Goal: Information Seeking & Learning: Understand process/instructions

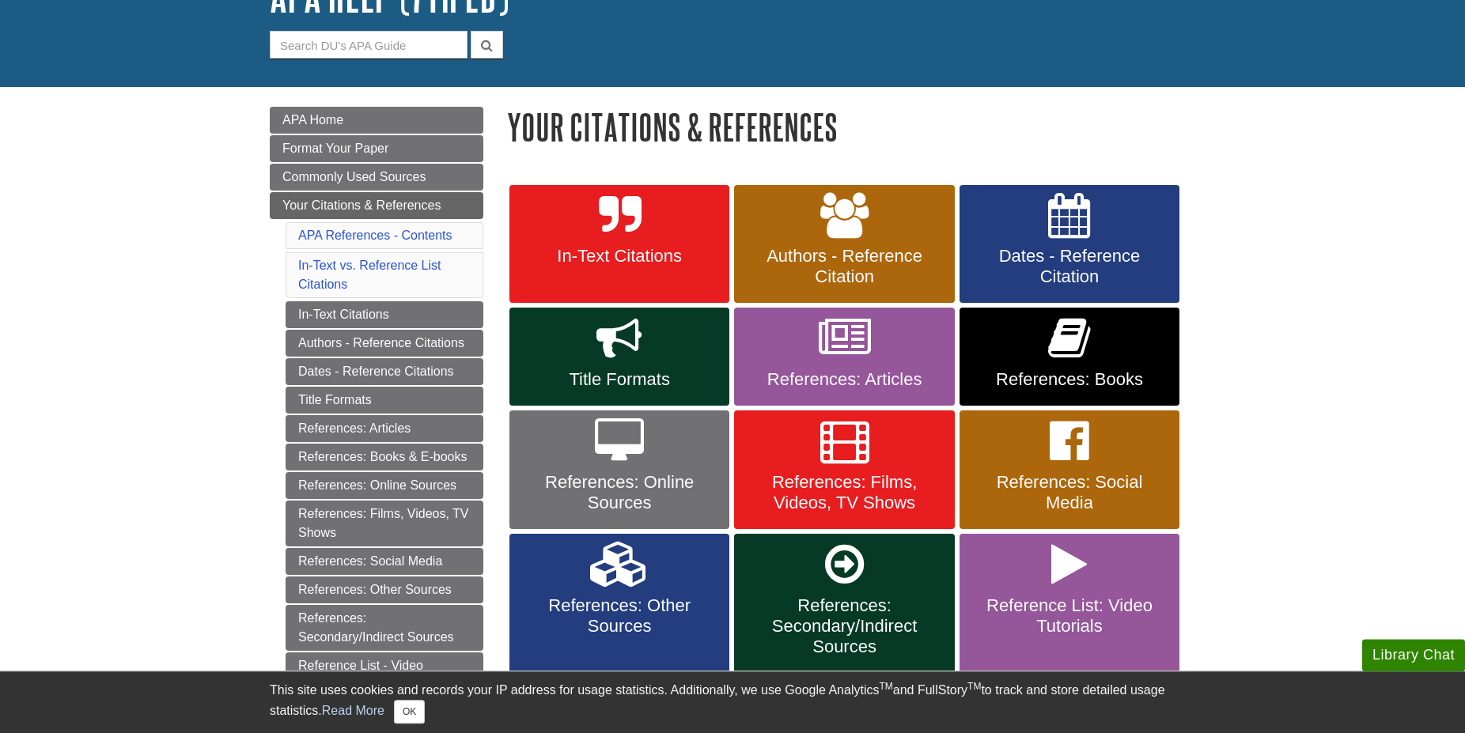
scroll to position [161, 0]
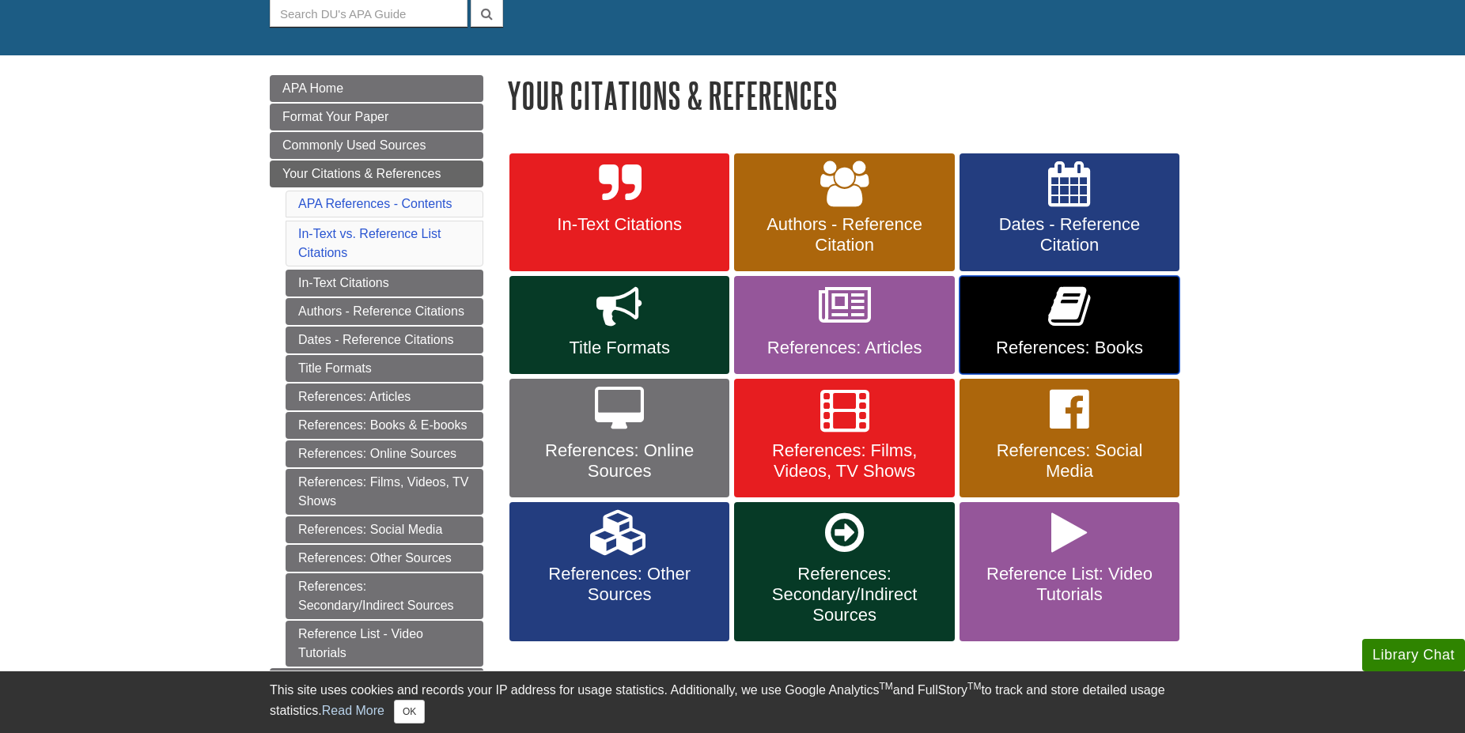
click at [1067, 328] on icon at bounding box center [1069, 307] width 42 height 46
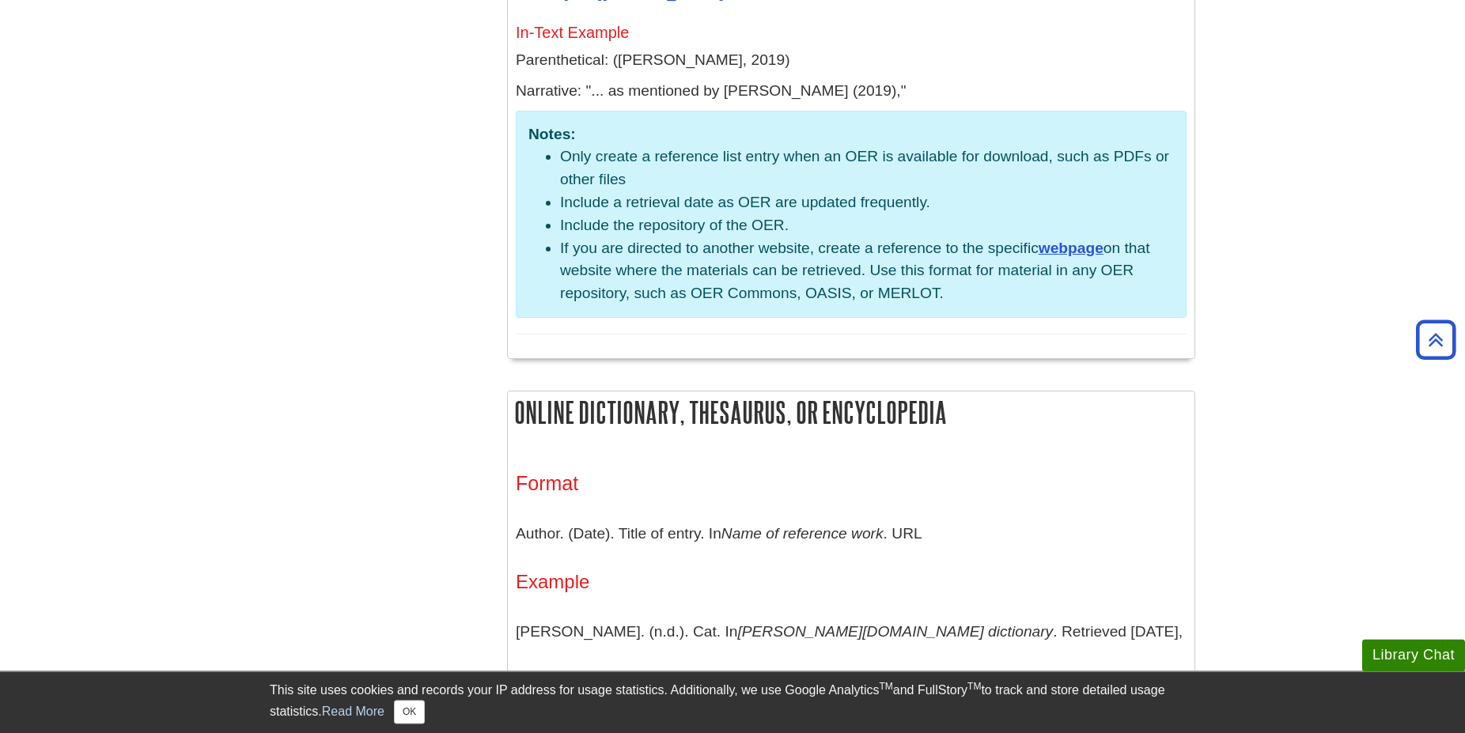
scroll to position [4275, 0]
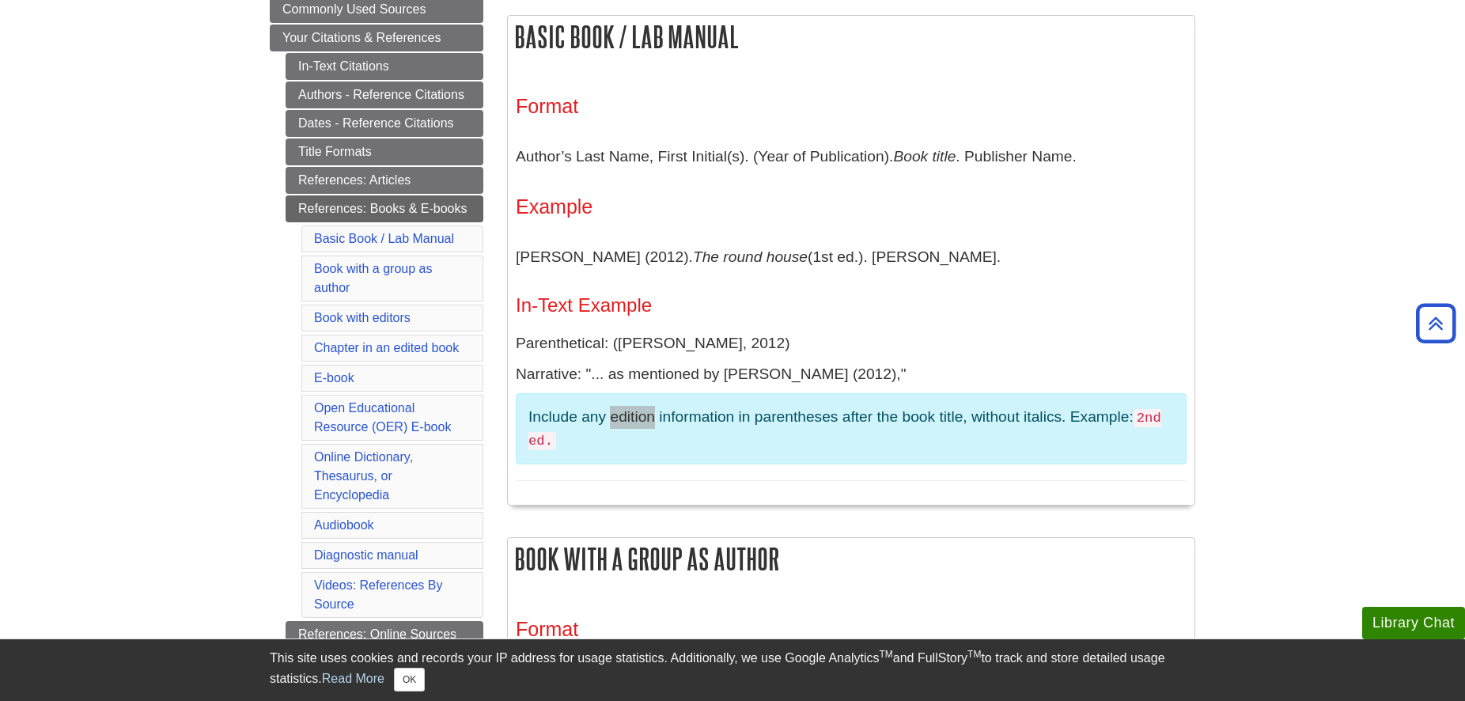
scroll to position [265, 0]
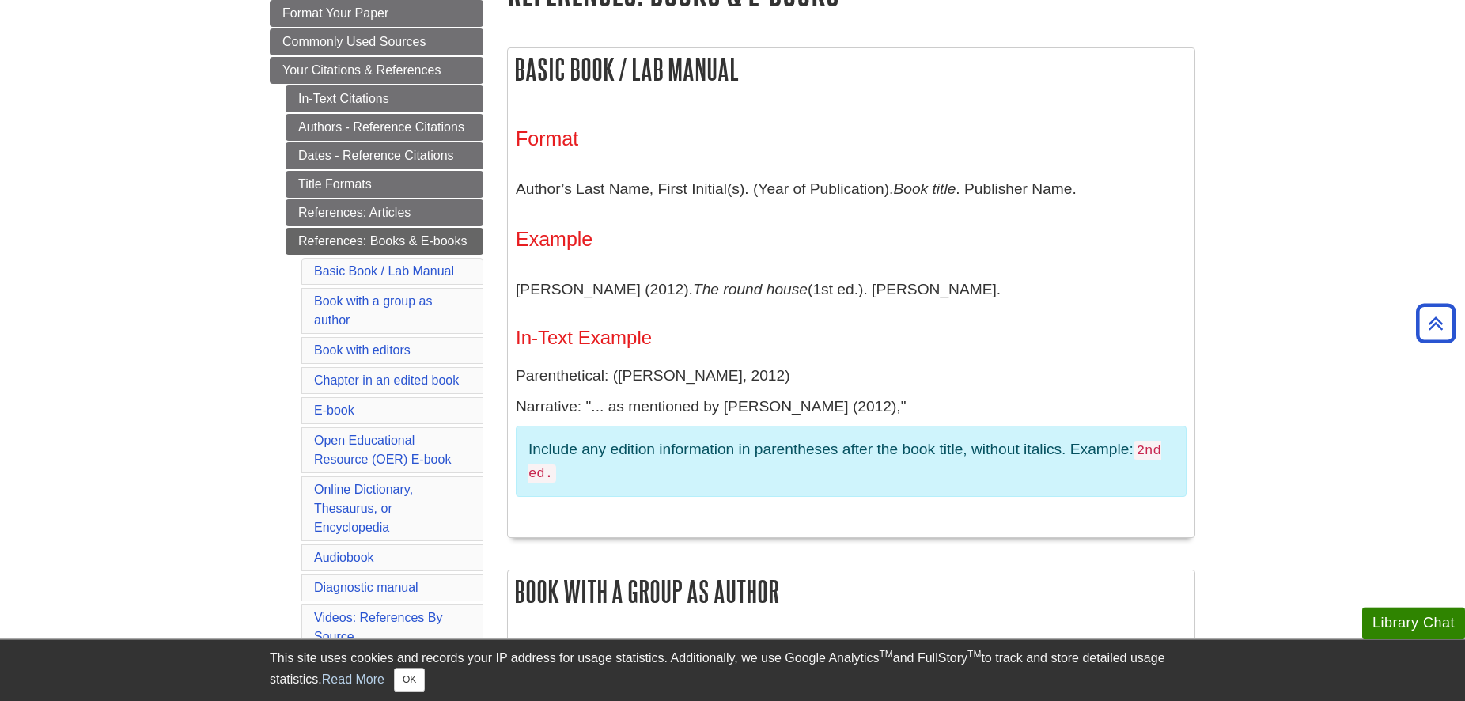
click at [1193, 420] on div "Format Author’s Last Name, First Initial(s). (Year of Publication). Book title …" at bounding box center [851, 320] width 686 height 433
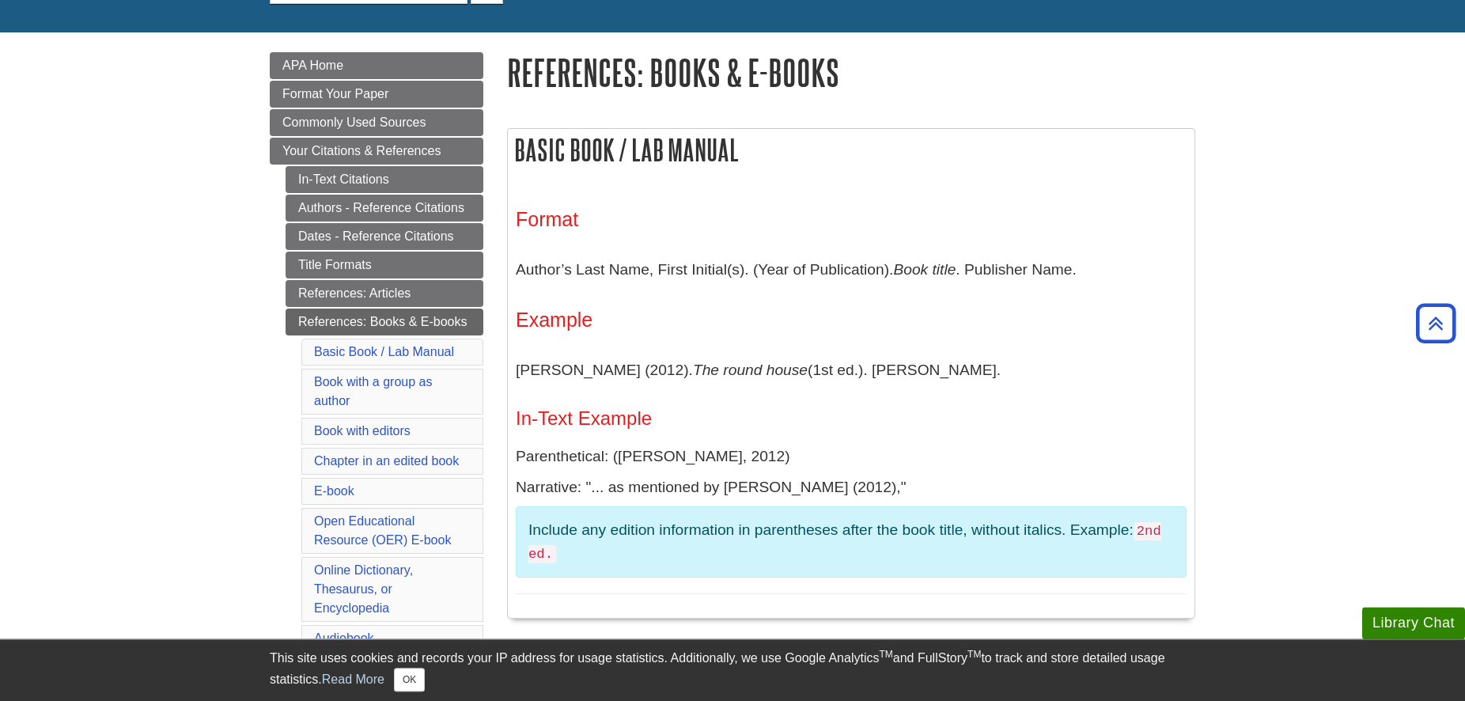
scroll to position [104, 0]
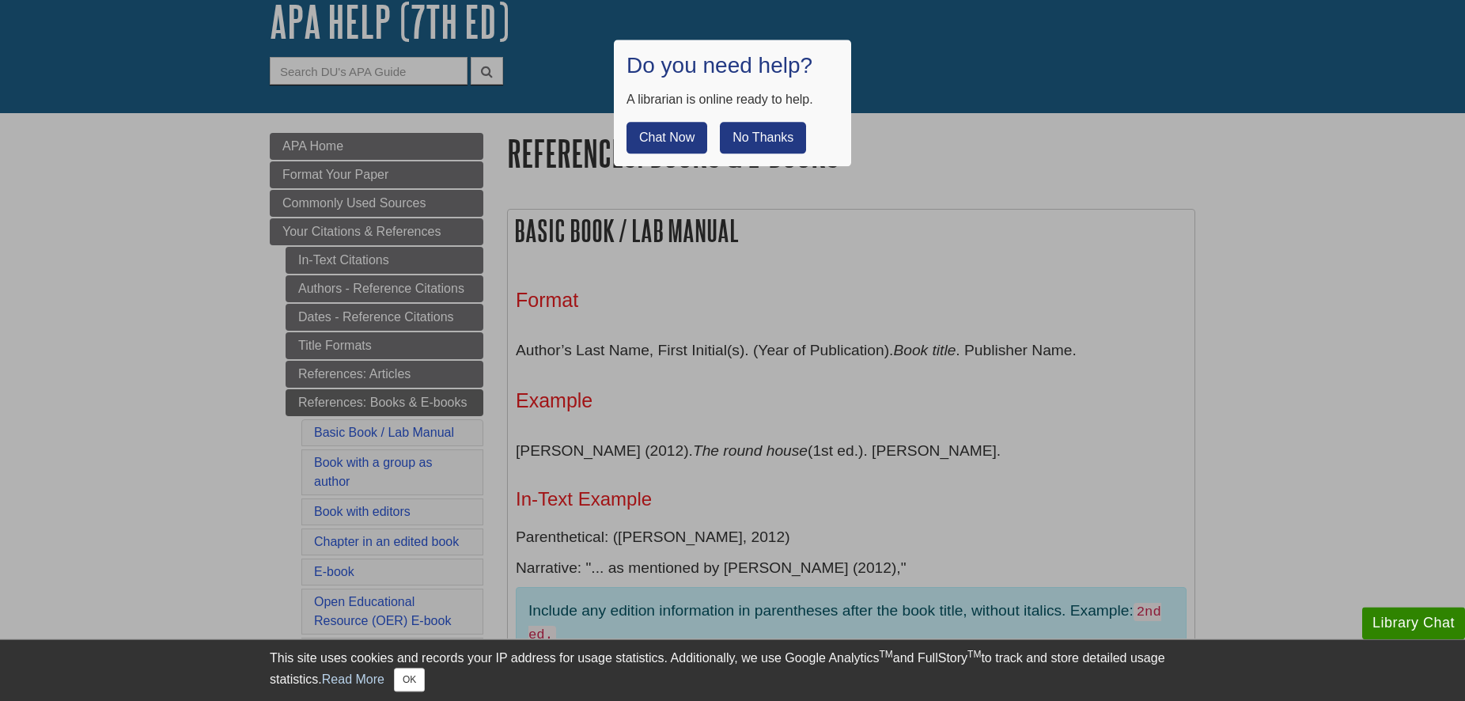
click at [776, 150] on button "No Thanks" at bounding box center [763, 138] width 86 height 32
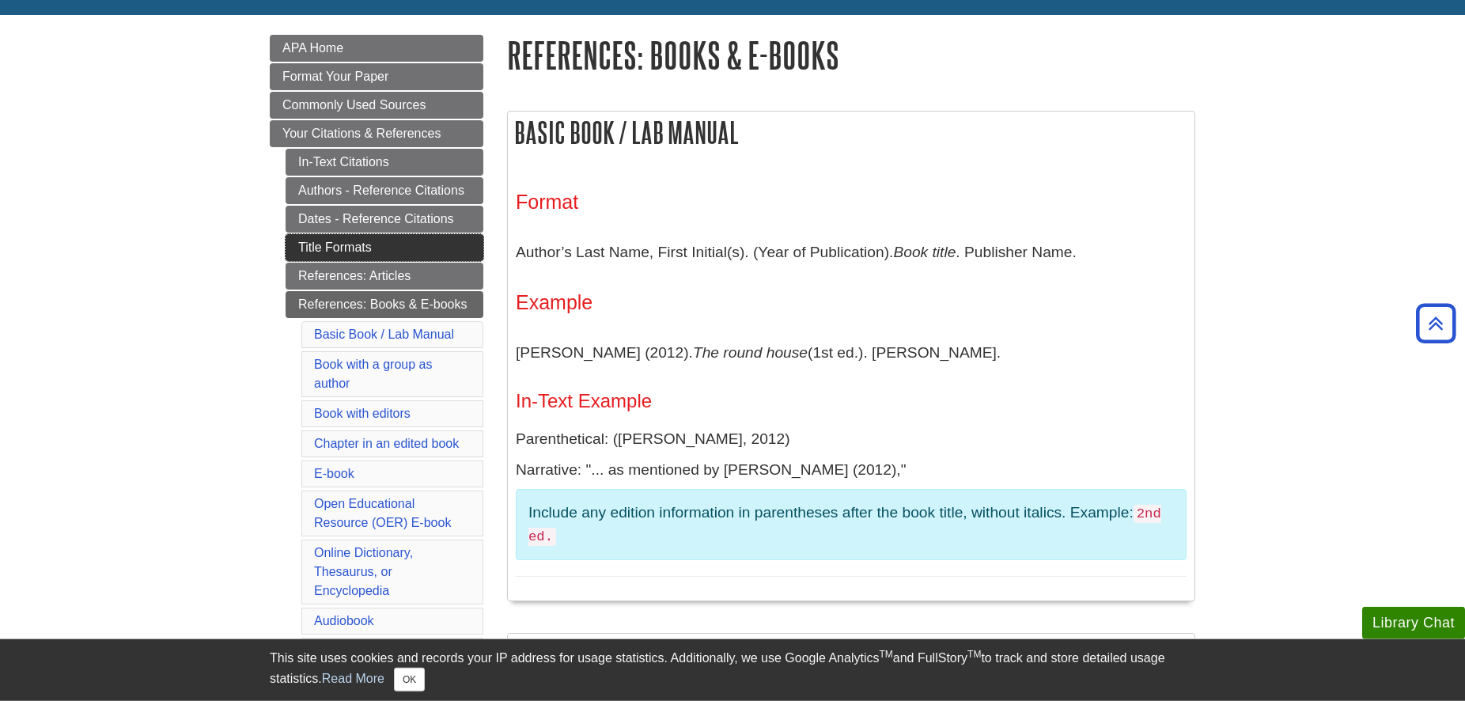
scroll to position [184, 0]
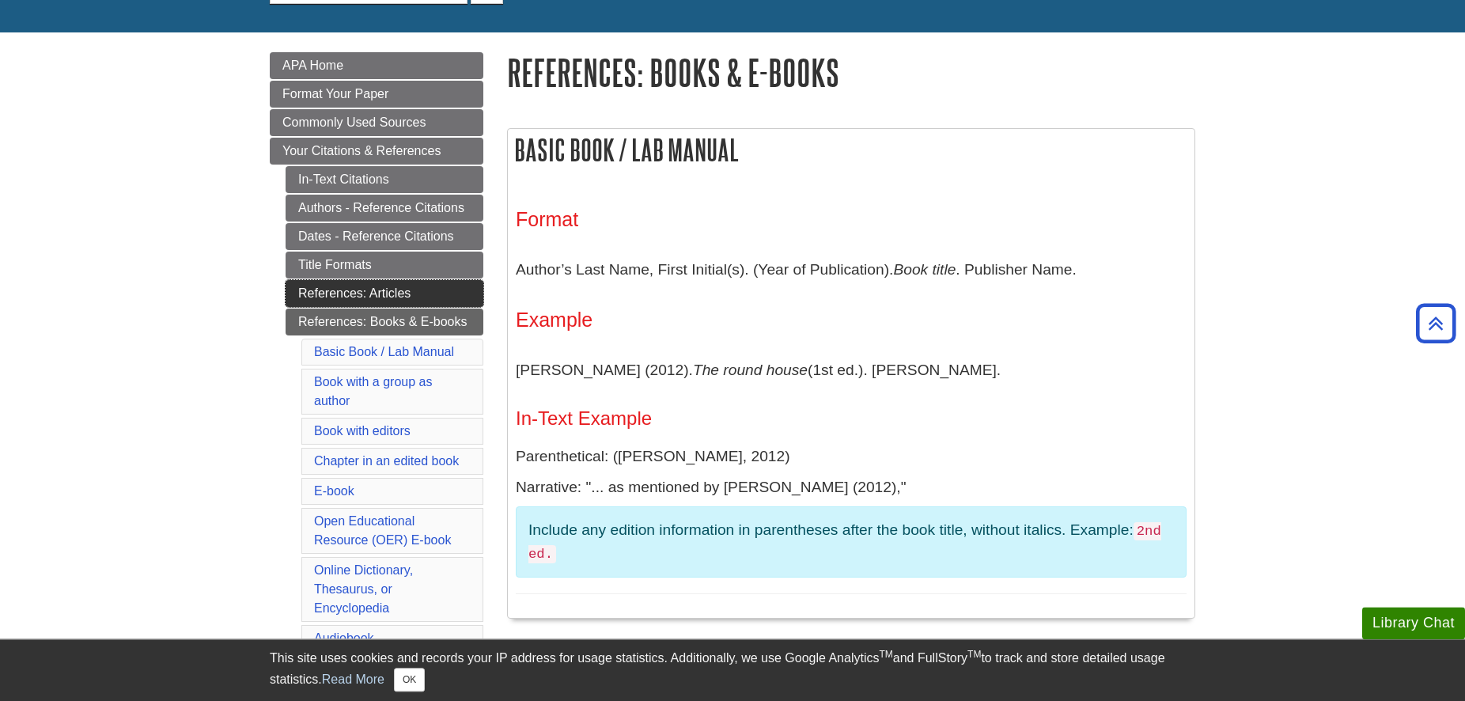
click at [352, 294] on link "References: Articles" at bounding box center [384, 293] width 198 height 27
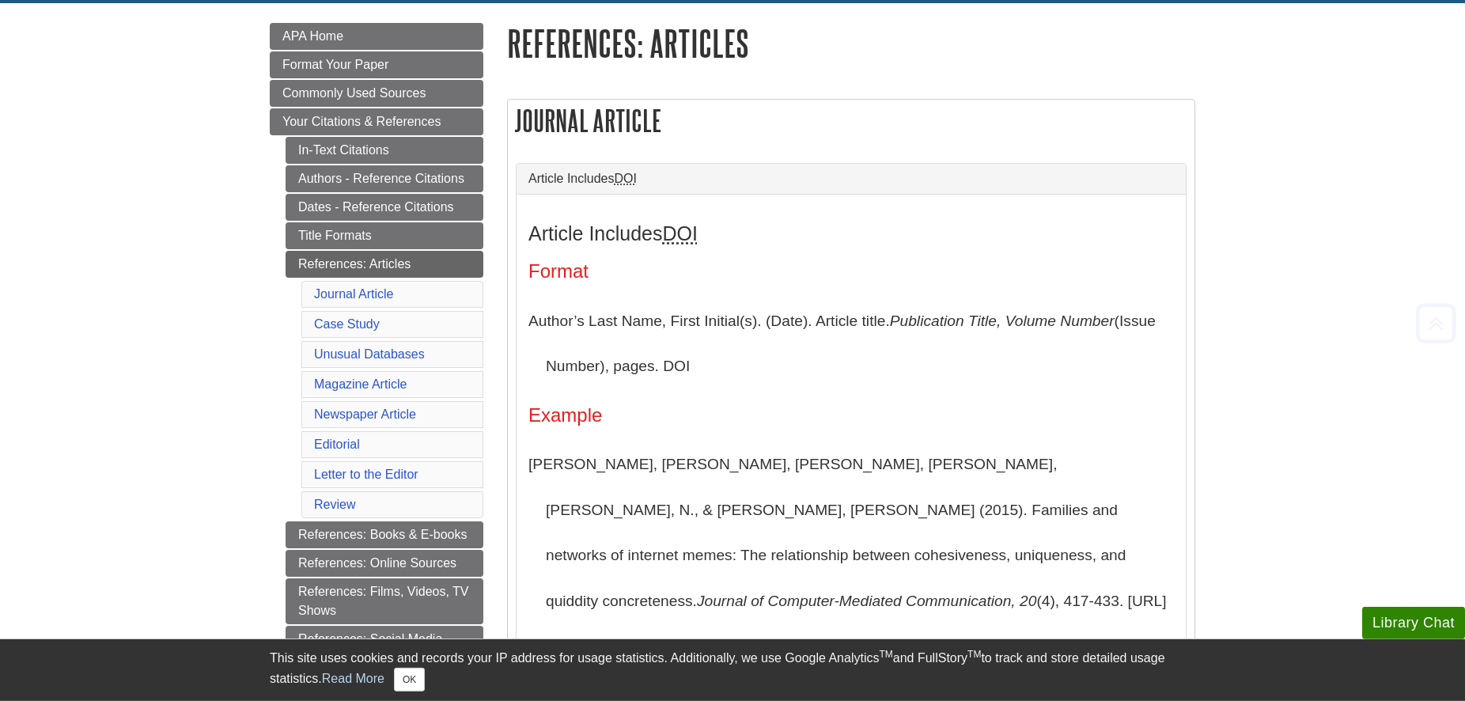
scroll to position [242, 0]
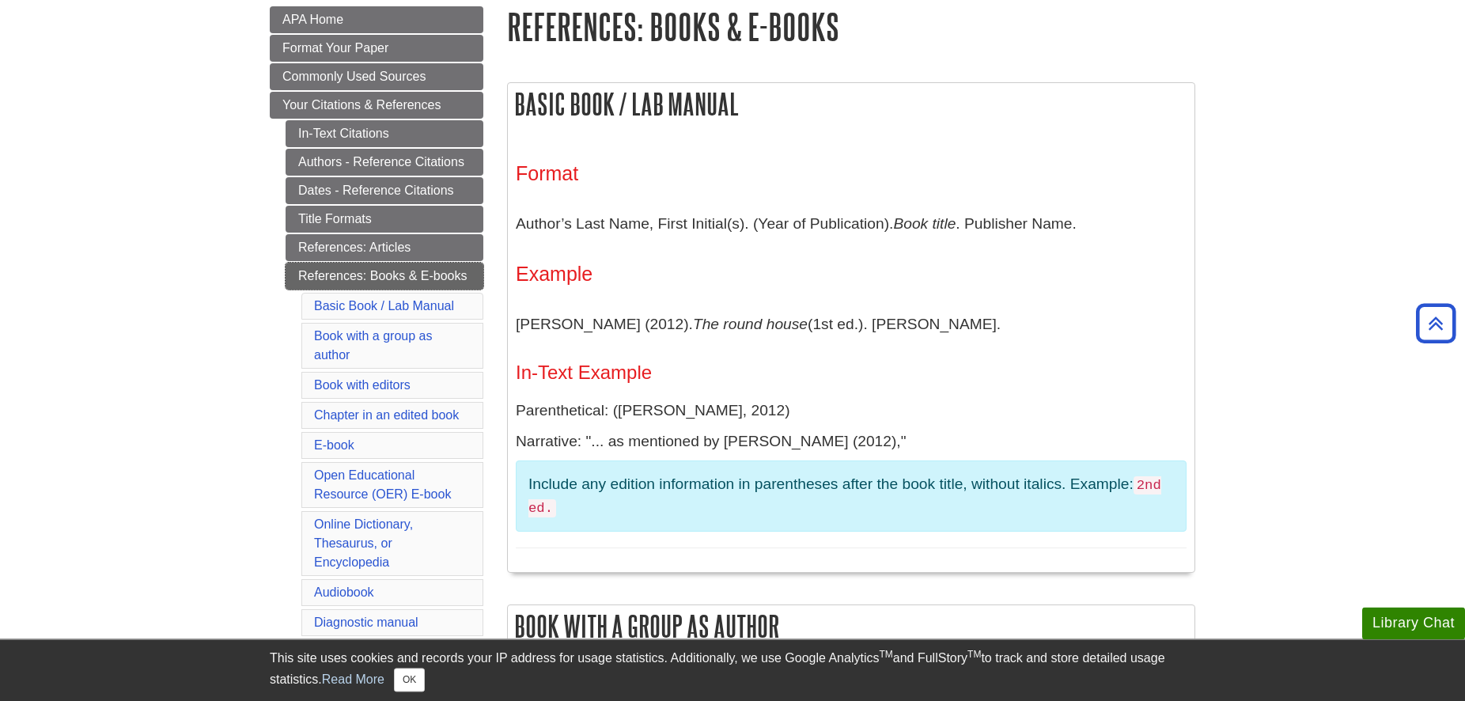
scroll to position [194, 0]
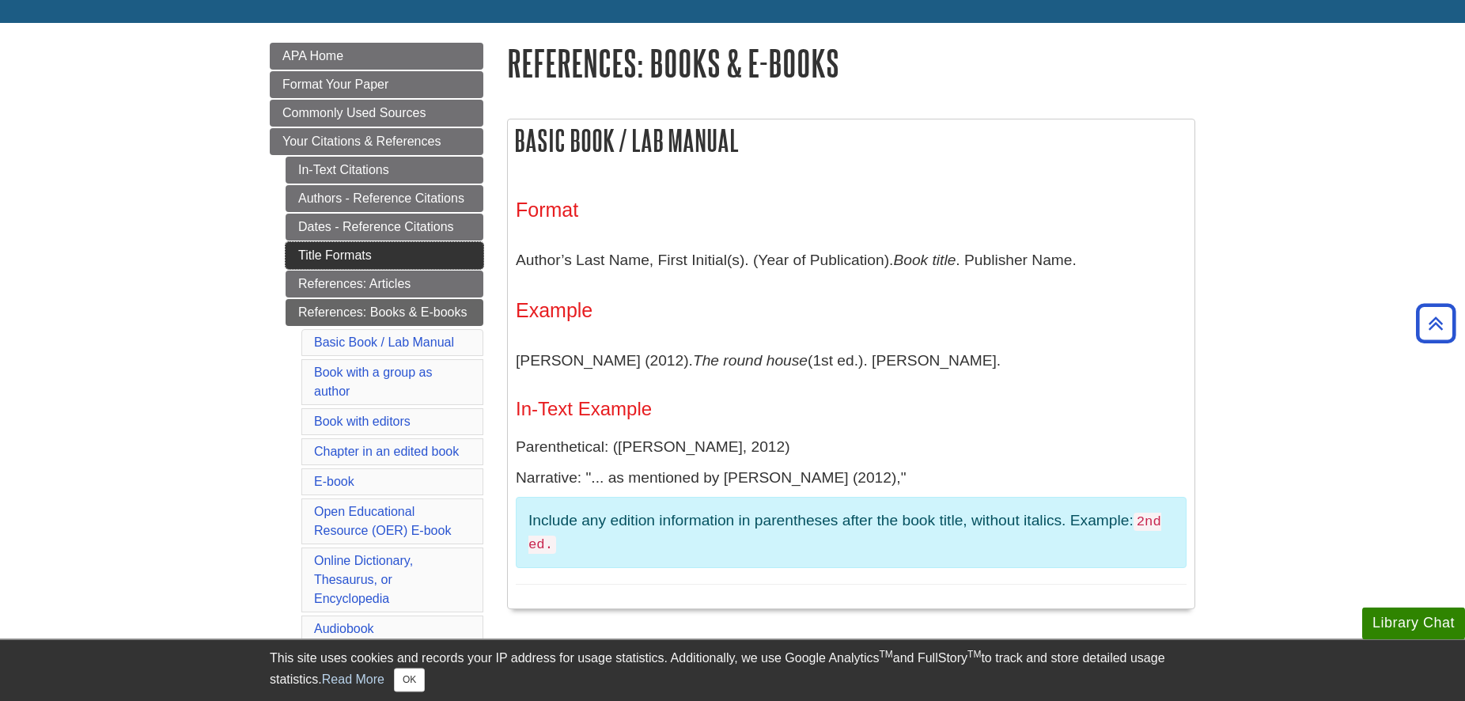
click at [360, 252] on link "Title Formats" at bounding box center [384, 255] width 198 height 27
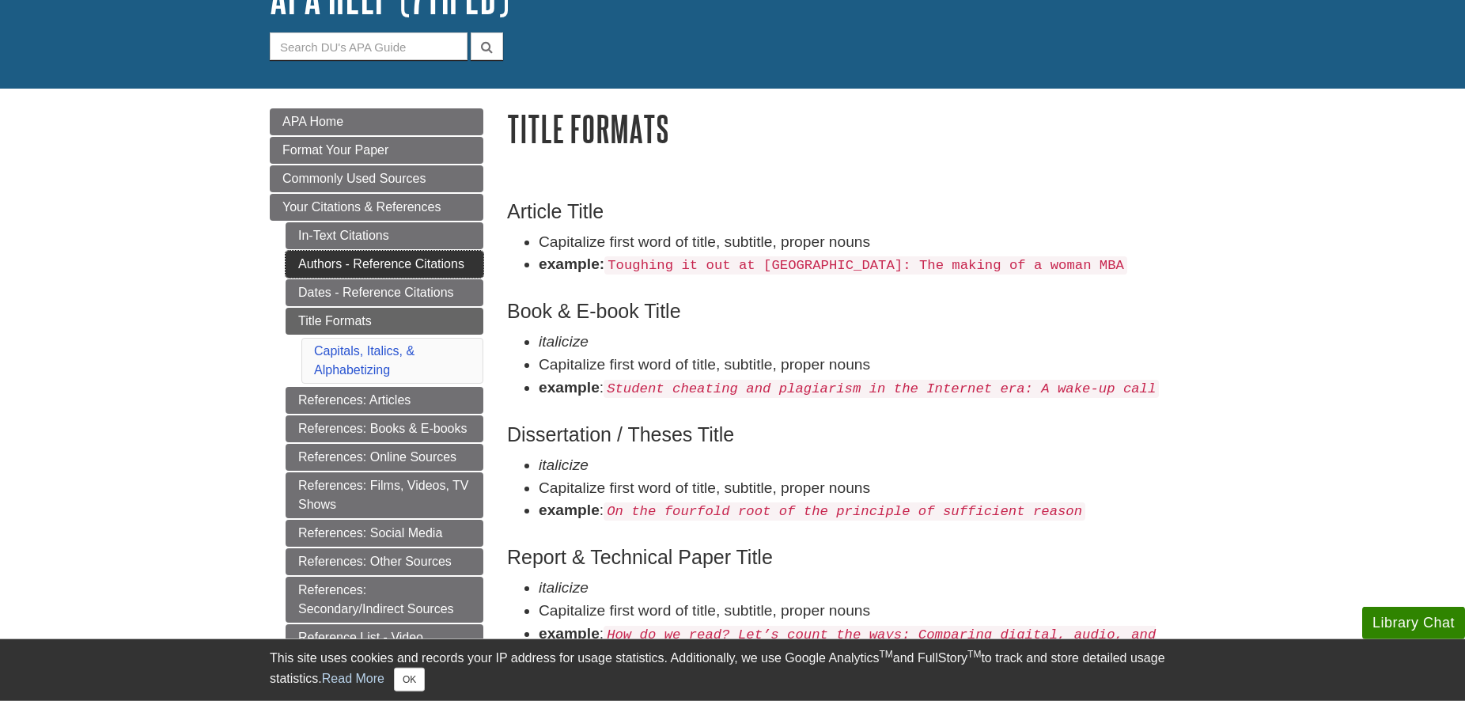
scroll to position [161, 0]
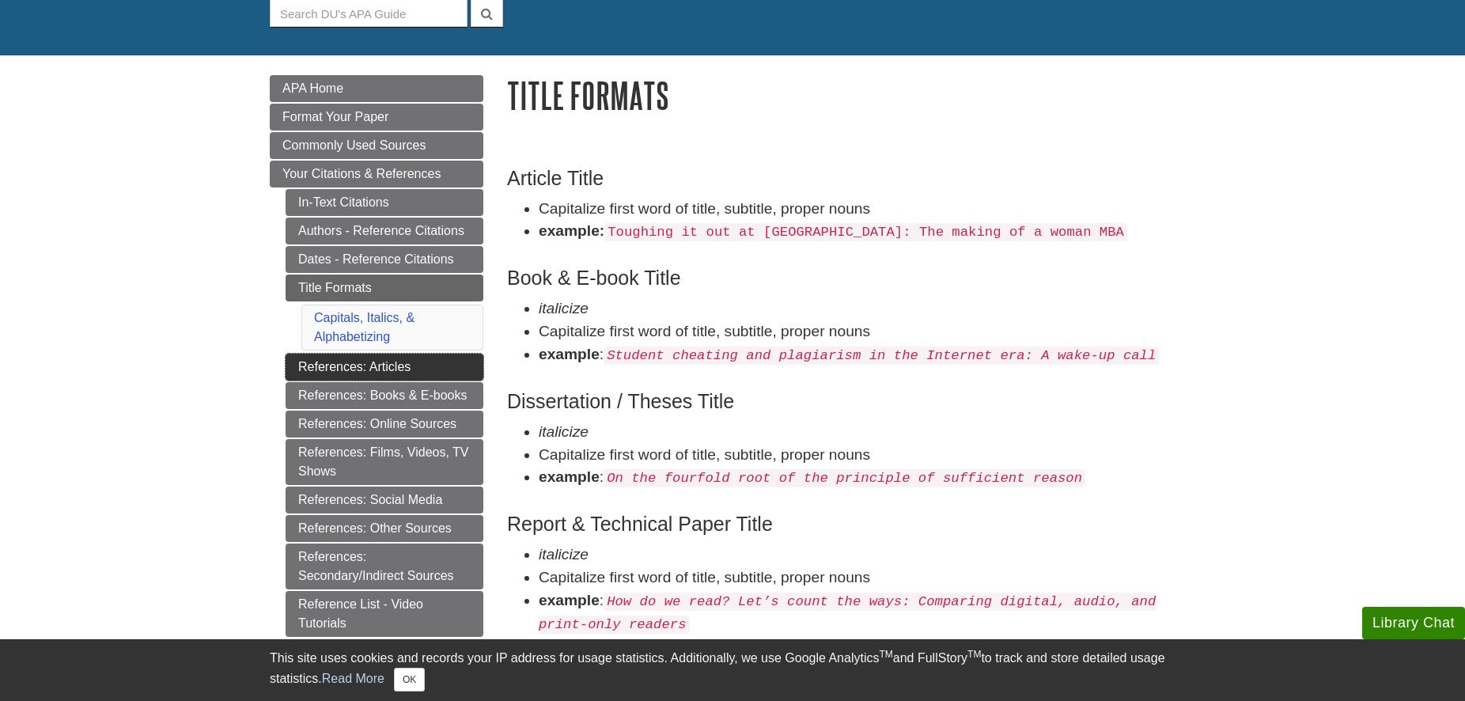
click at [422, 372] on link "References: Articles" at bounding box center [384, 367] width 198 height 27
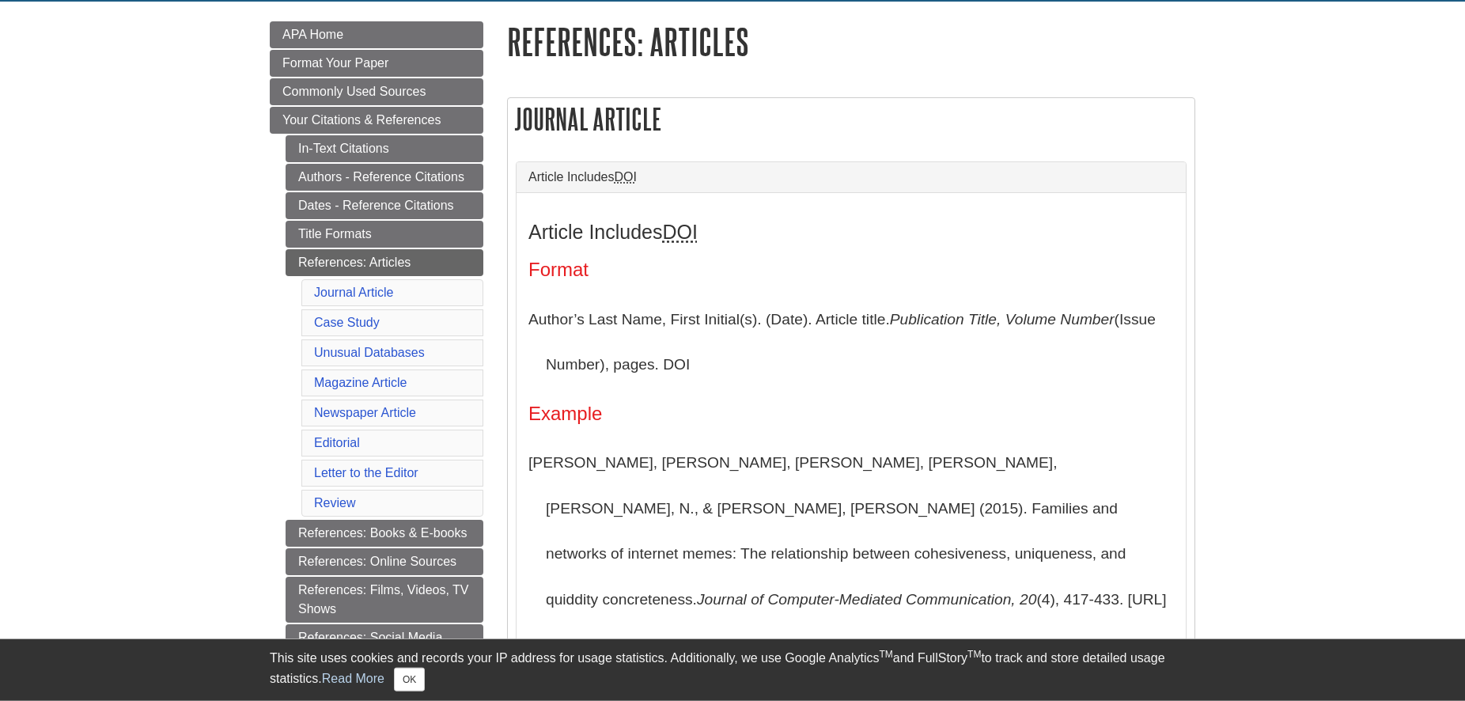
scroll to position [242, 0]
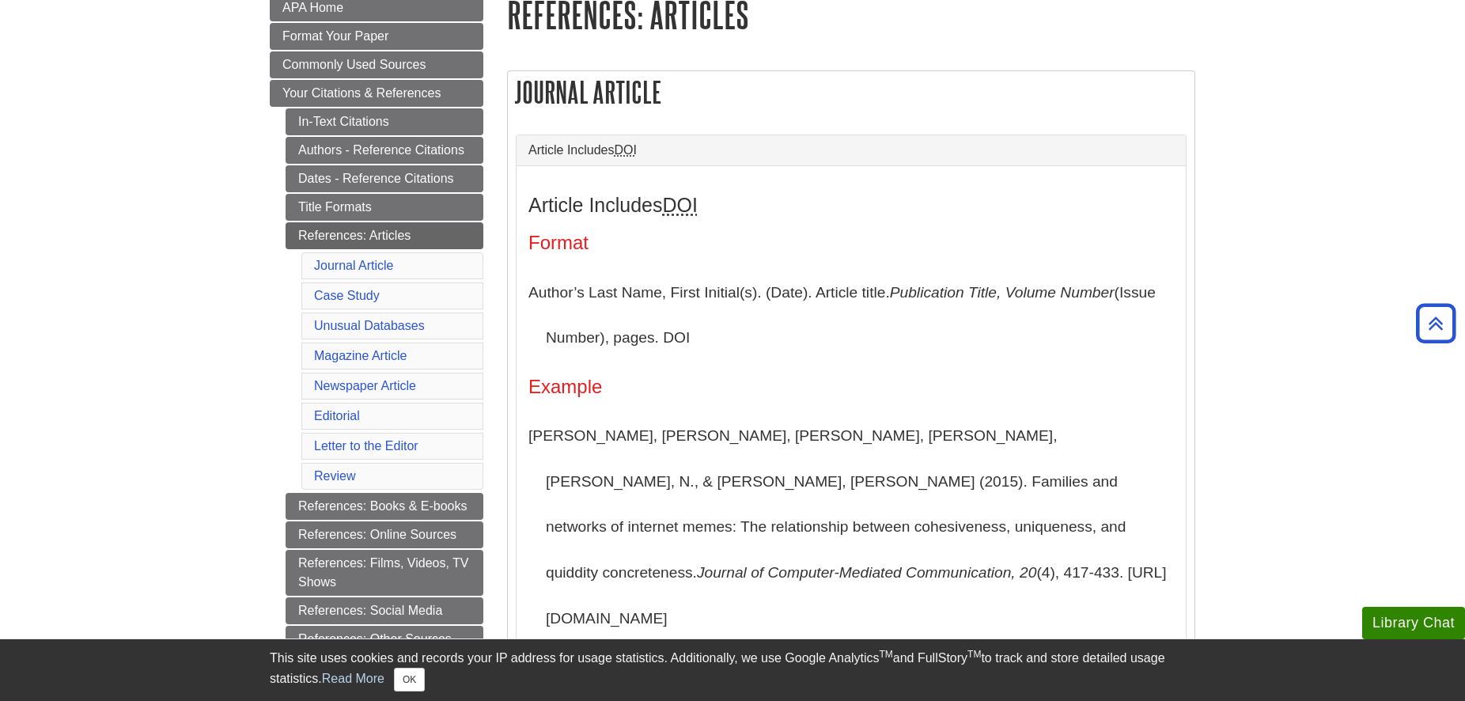
click at [801, 347] on p "Author’s Last Name, First Initial(s). (Date). Article title. Publication Title,…" at bounding box center [850, 315] width 645 height 91
click at [890, 357] on p "Author’s Last Name, First Initial(s). (Date). Article title. Publication Title,…" at bounding box center [850, 315] width 645 height 91
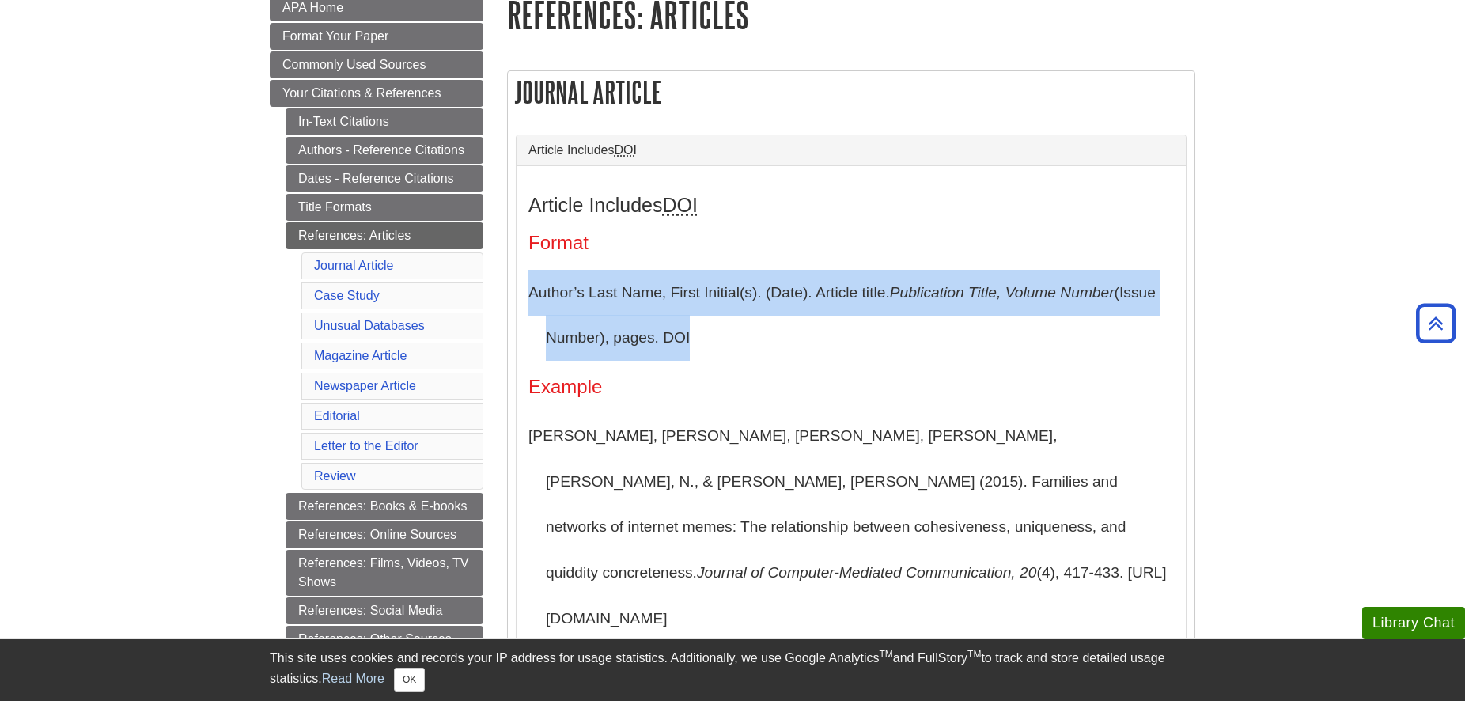
drag, startPoint x: 697, startPoint y: 337, endPoint x: 522, endPoint y: 279, distance: 184.1
click at [522, 279] on div "Article Includes DOI Format Author’s Last Name, First Initial(s). (Date). Artic…" at bounding box center [850, 509] width 669 height 689
copy p "Author’s Last Name, First Initial(s). (Date). Article title. Publication Title,…"
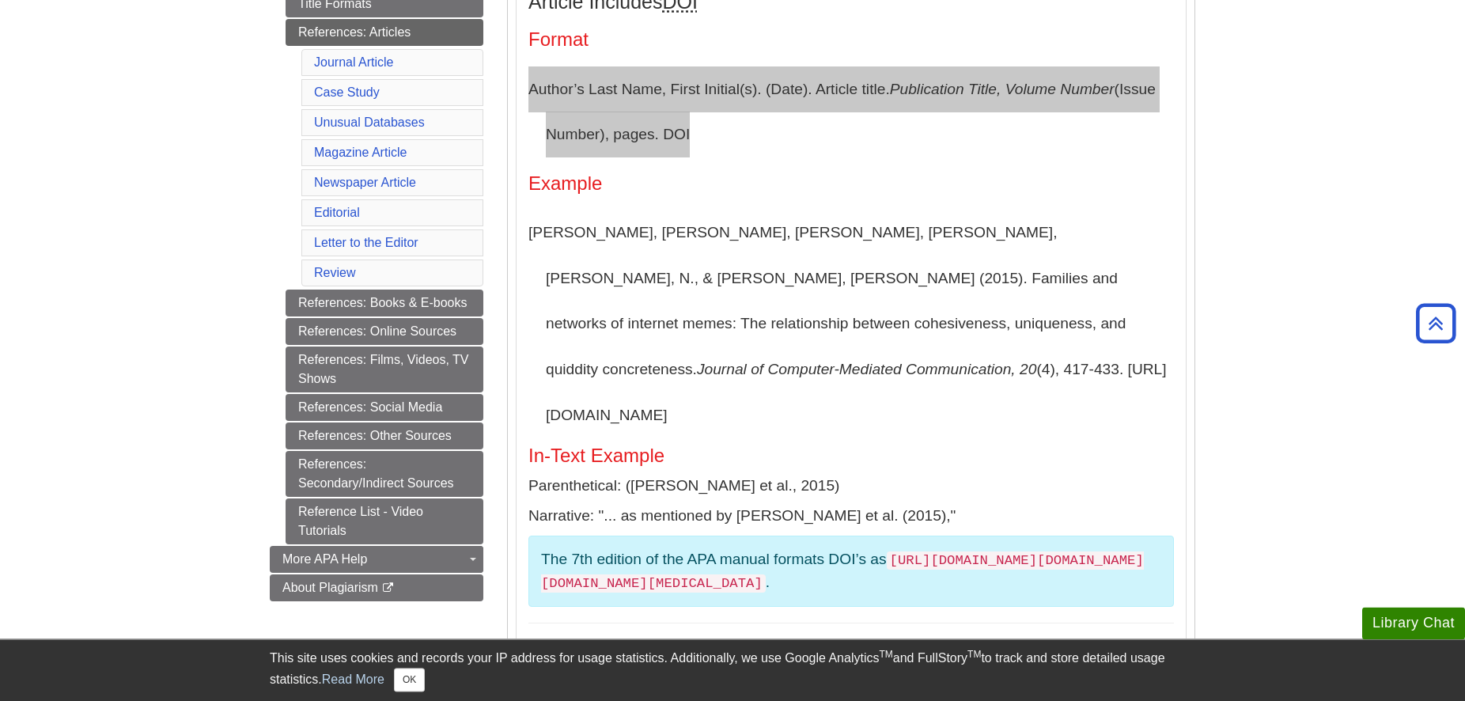
scroll to position [484, 0]
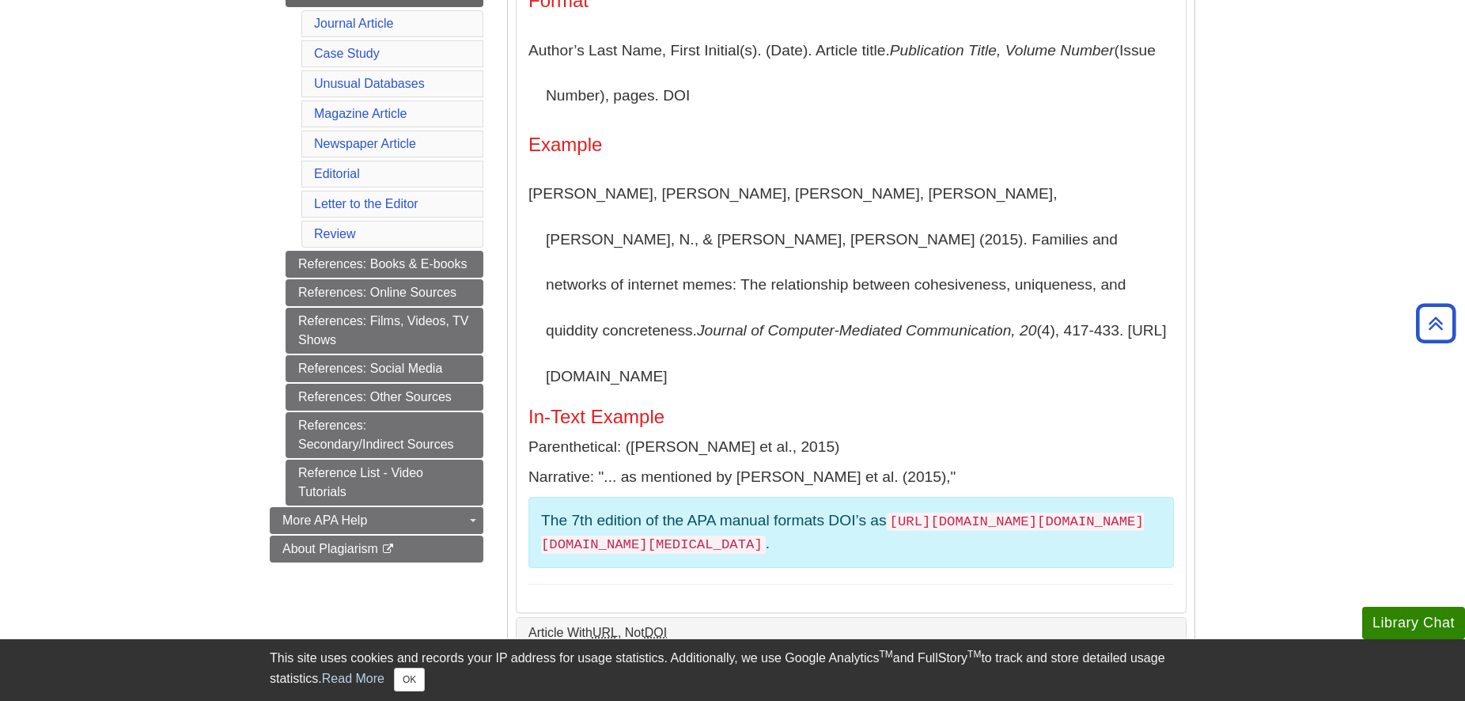
click at [873, 509] on p "The 7th edition of the APA manual formats DOI’s as [URL][DOMAIN_NAME][DOMAIN_NA…" at bounding box center [851, 532] width 620 height 46
click at [1008, 342] on p "[PERSON_NAME], [PERSON_NAME], [PERSON_NAME], [PERSON_NAME], [PERSON_NAME], N., …" at bounding box center [850, 285] width 645 height 228
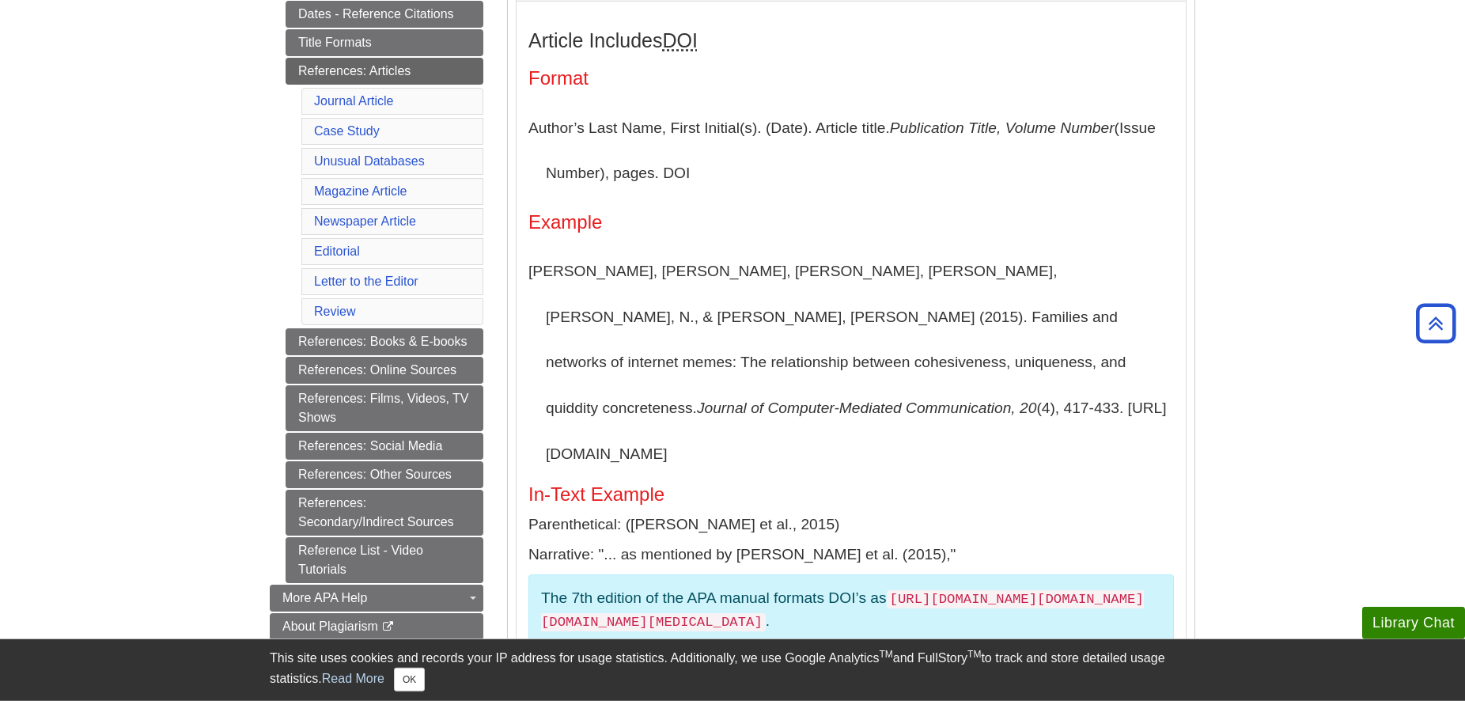
scroll to position [403, 0]
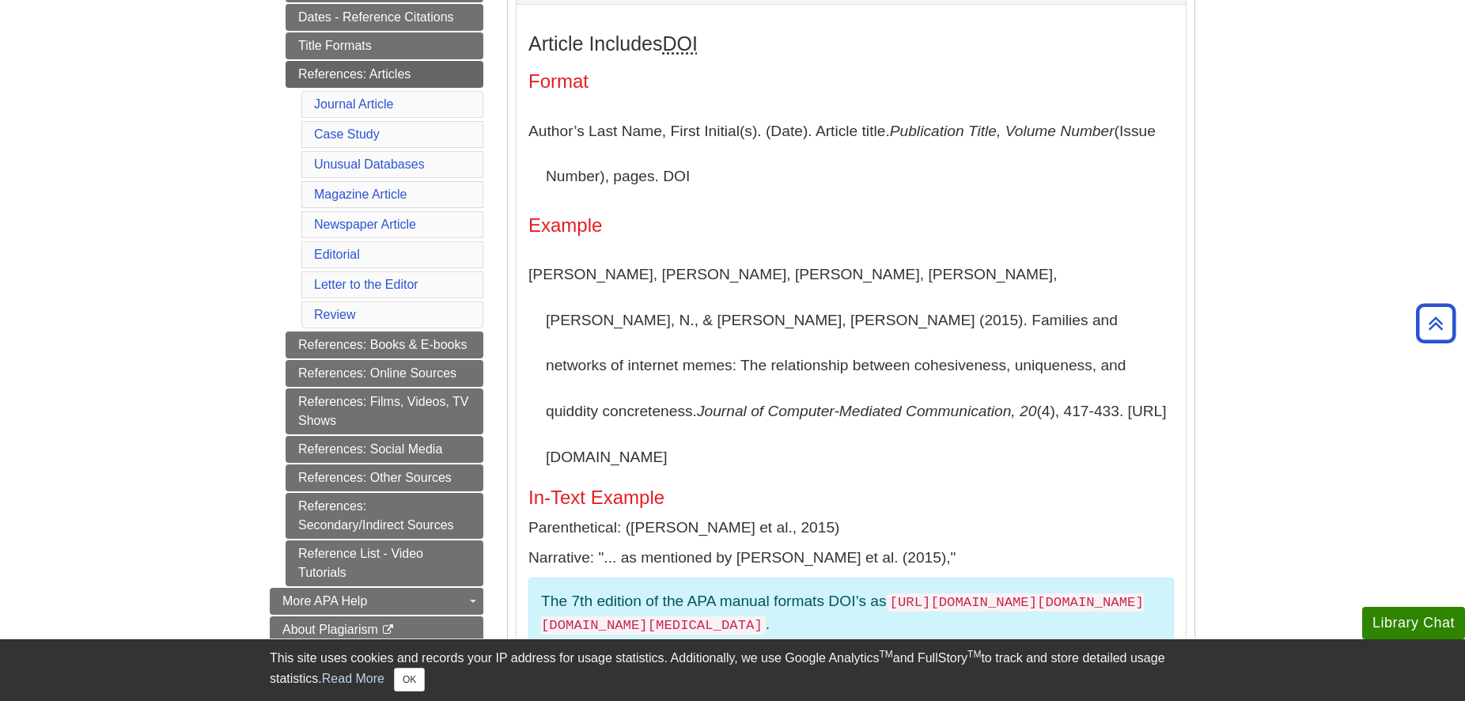
drag, startPoint x: 622, startPoint y: 407, endPoint x: 531, endPoint y: 281, distance: 156.3
click at [531, 281] on p "[PERSON_NAME], [PERSON_NAME], [PERSON_NAME], [PERSON_NAME], [PERSON_NAME], N., …" at bounding box center [850, 365] width 645 height 228
copy p "[PERSON_NAME], [PERSON_NAME], [PERSON_NAME], [PERSON_NAME], [PERSON_NAME], N., …"
drag, startPoint x: 964, startPoint y: 493, endPoint x: 971, endPoint y: 475, distance: 20.3
click at [964, 516] on p "Parenthetical: ([PERSON_NAME] et al., 2015)" at bounding box center [850, 527] width 645 height 23
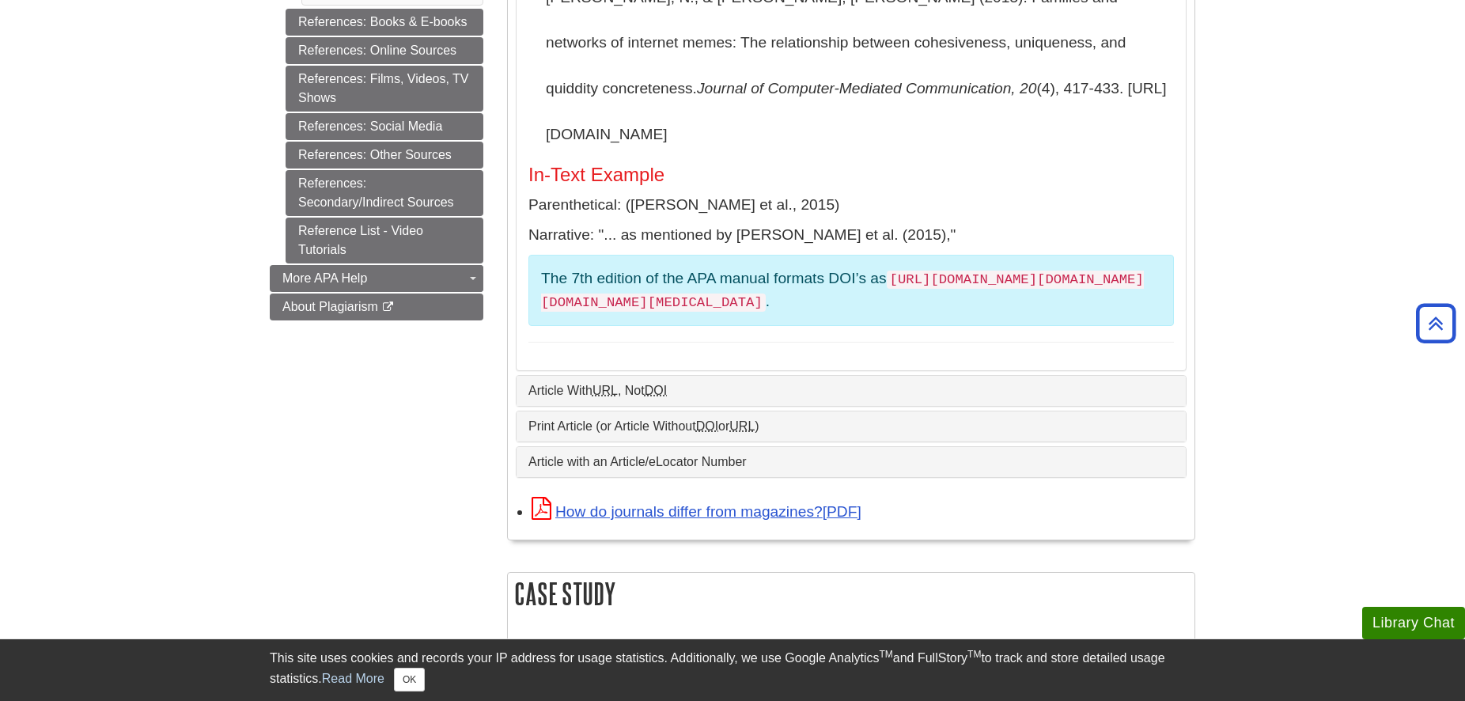
scroll to position [645, 0]
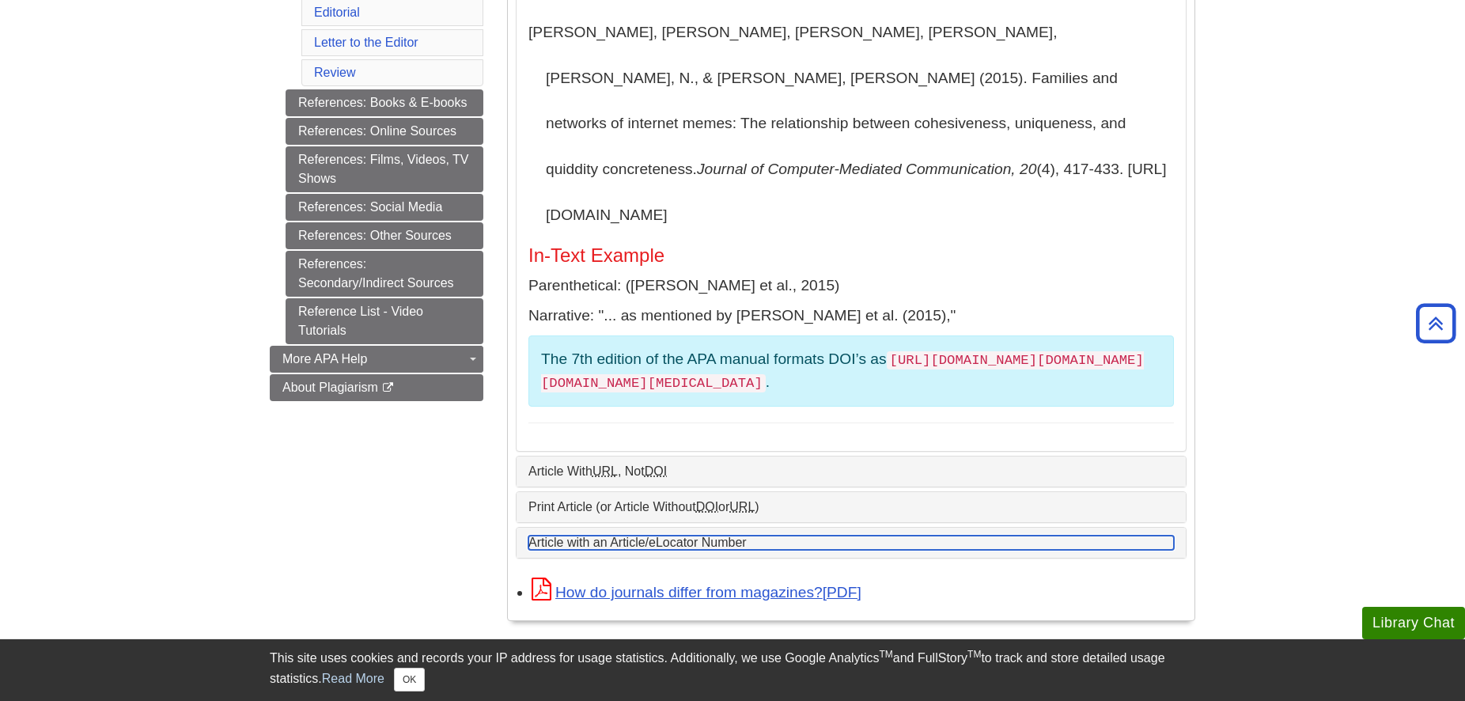
click at [811, 535] on link "Article with an Article/eLocator Number" at bounding box center [850, 542] width 645 height 14
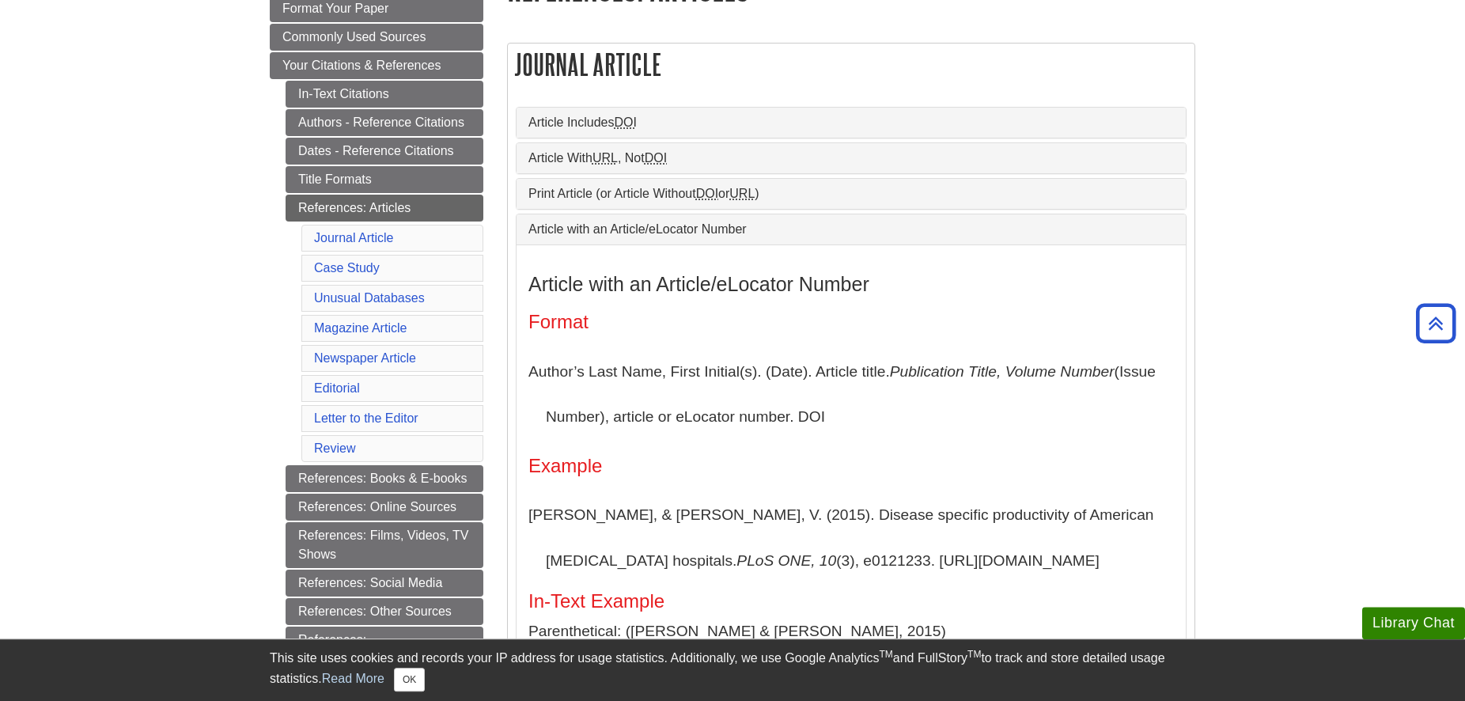
scroll to position [242, 0]
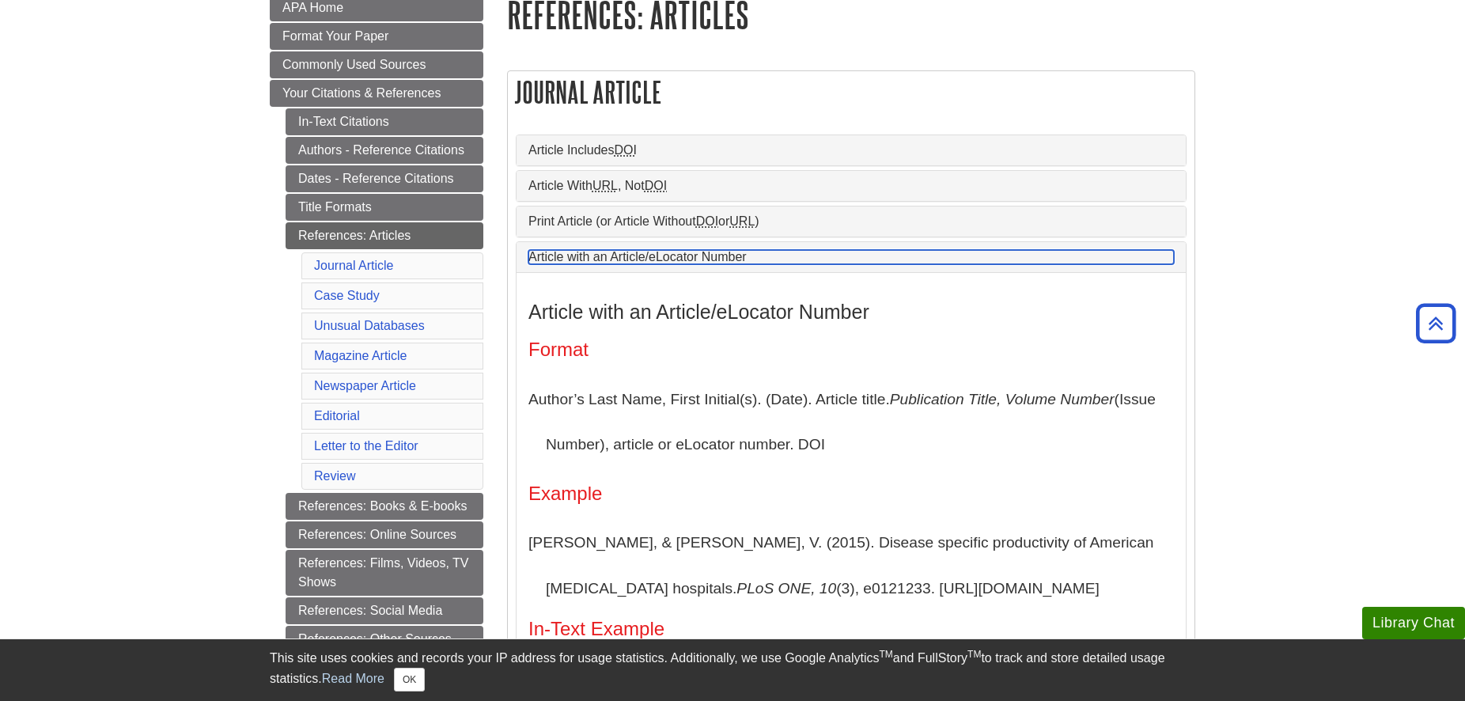
click at [840, 254] on link "Article with an Article/eLocator Number" at bounding box center [850, 257] width 645 height 14
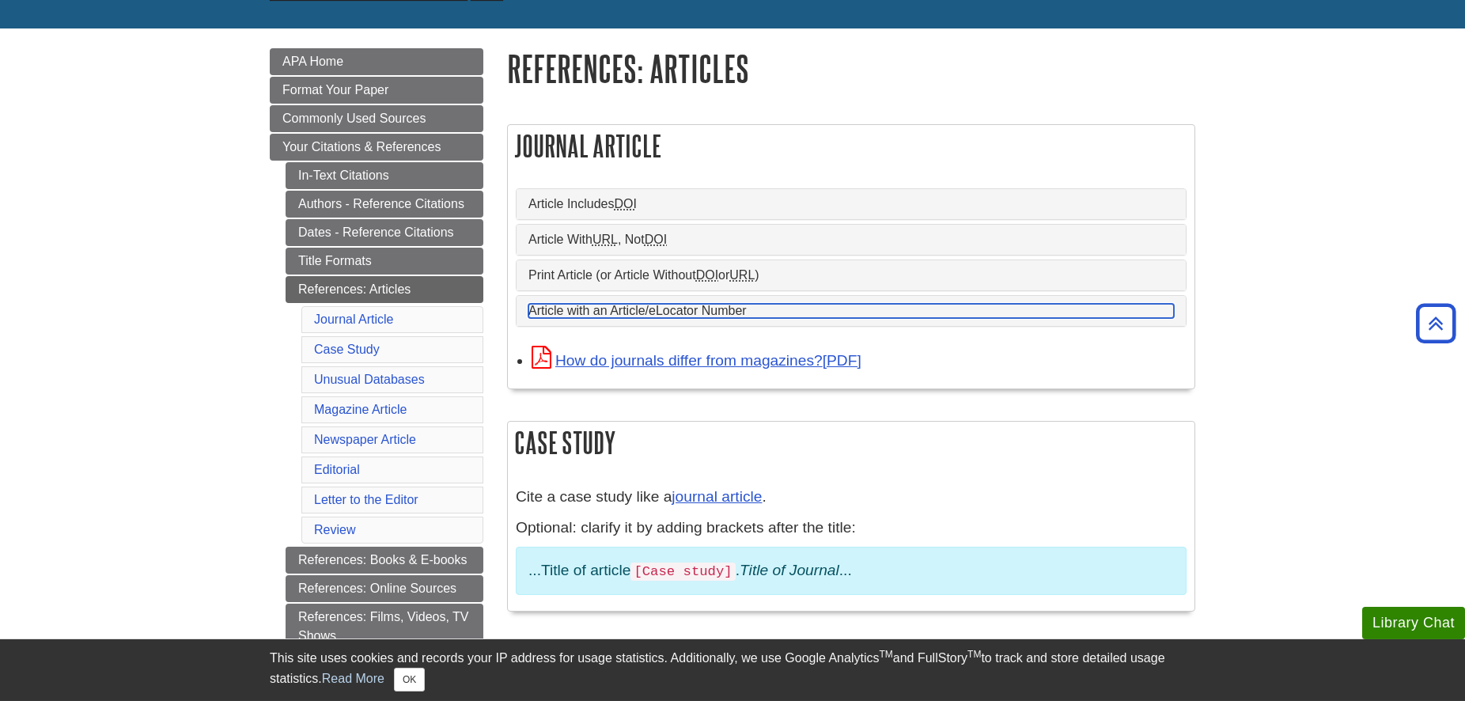
scroll to position [161, 0]
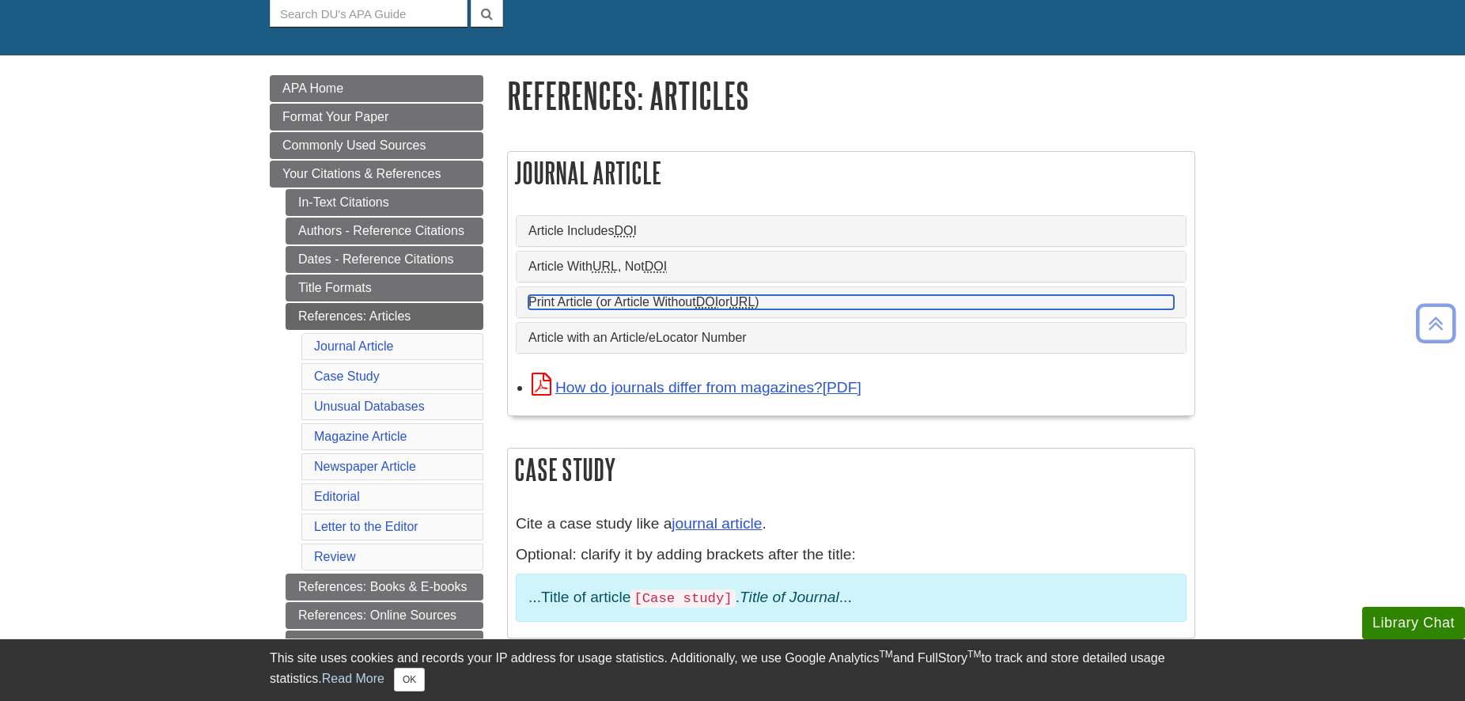
click at [856, 301] on link "Print Article (or Article Without DOI or URL )" at bounding box center [850, 302] width 645 height 14
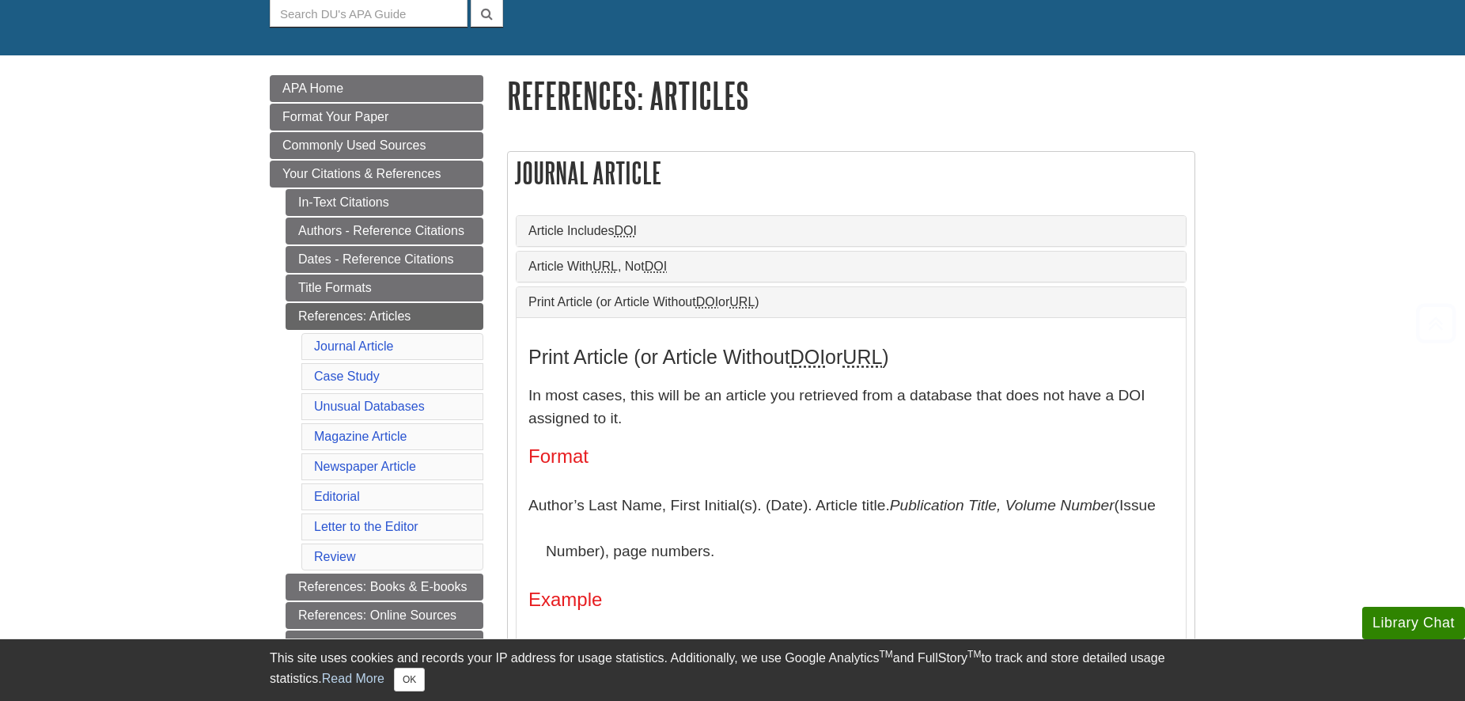
click at [863, 278] on div "Article With URL , Not DOI" at bounding box center [850, 266] width 669 height 30
click at [773, 278] on div "Article With URL , Not DOI" at bounding box center [850, 266] width 669 height 30
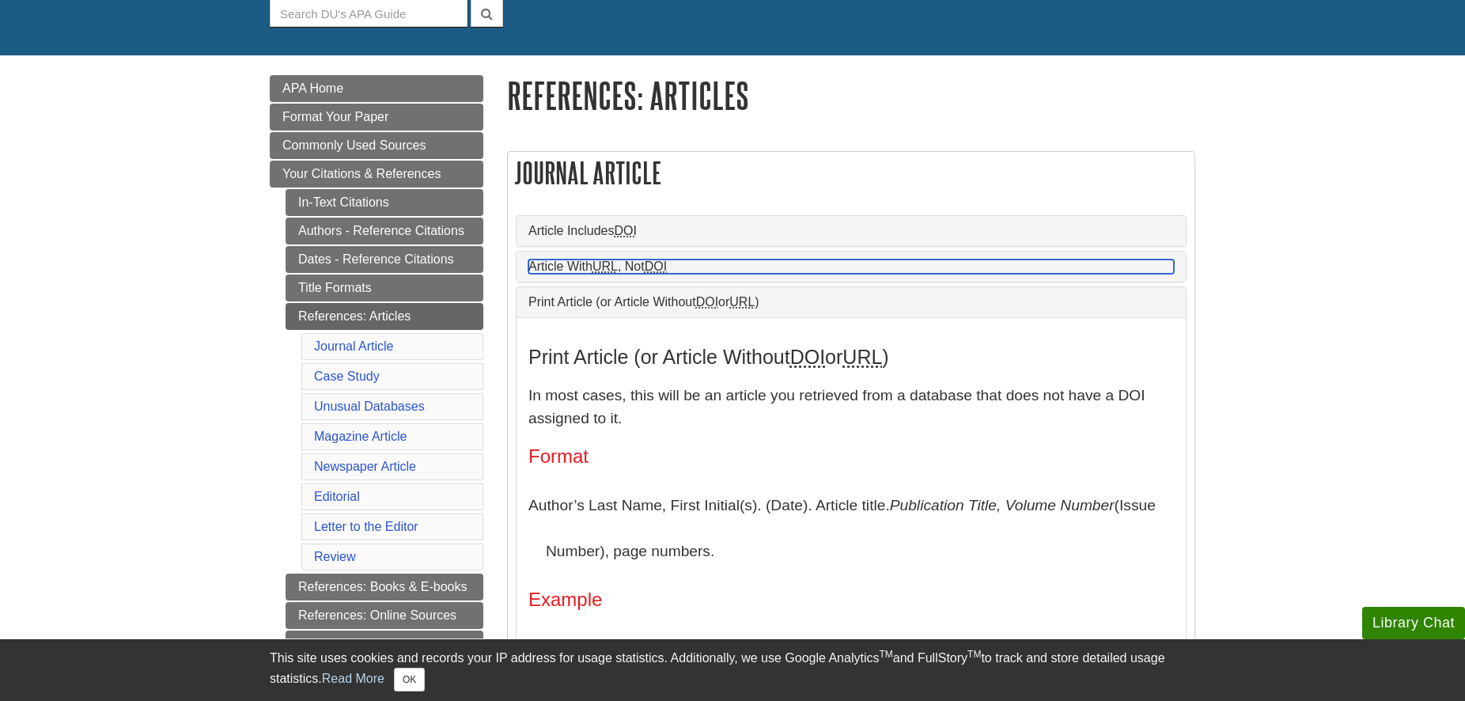
click at [736, 270] on link "Article With URL , Not DOI" at bounding box center [850, 266] width 645 height 14
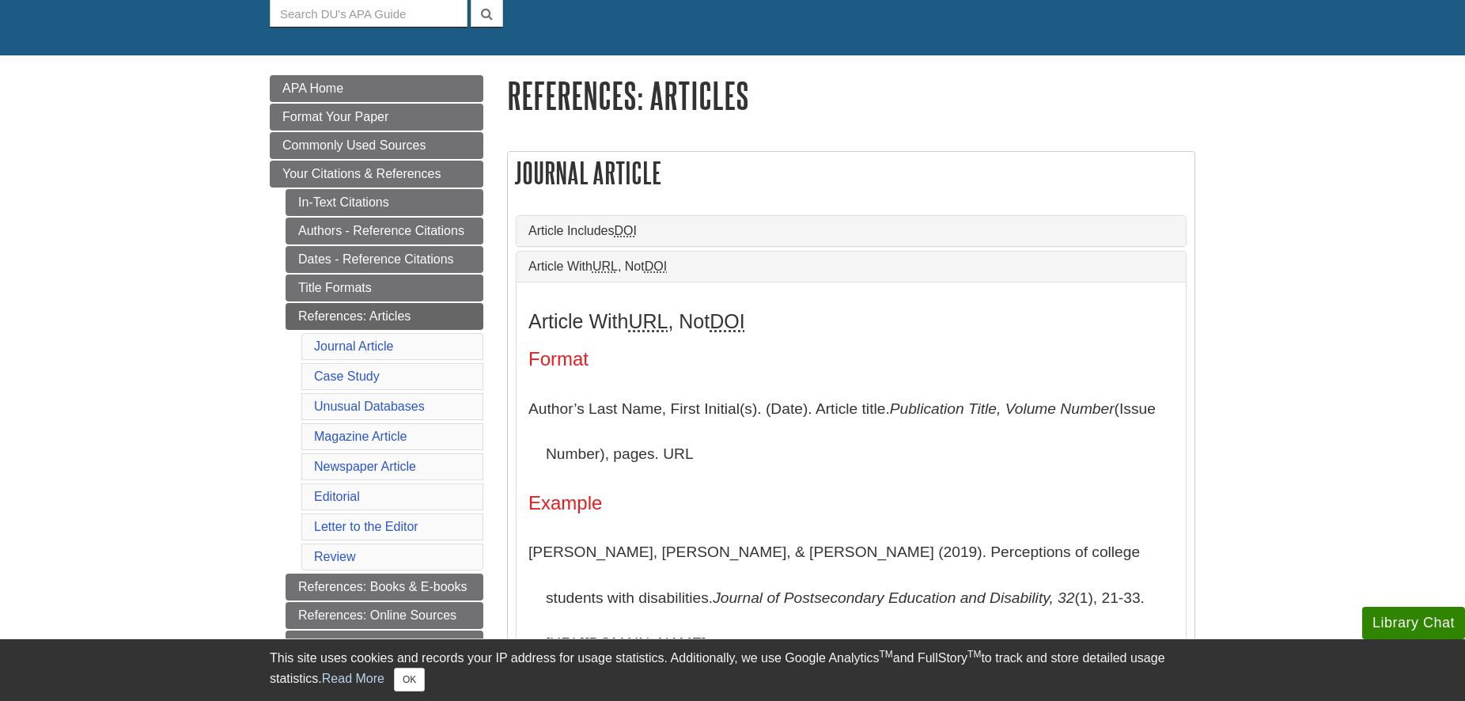
click at [948, 346] on div "Article With URL , Not DOI Format Author’s Last Name, First Initial(s). (Date).…" at bounding box center [850, 580] width 645 height 541
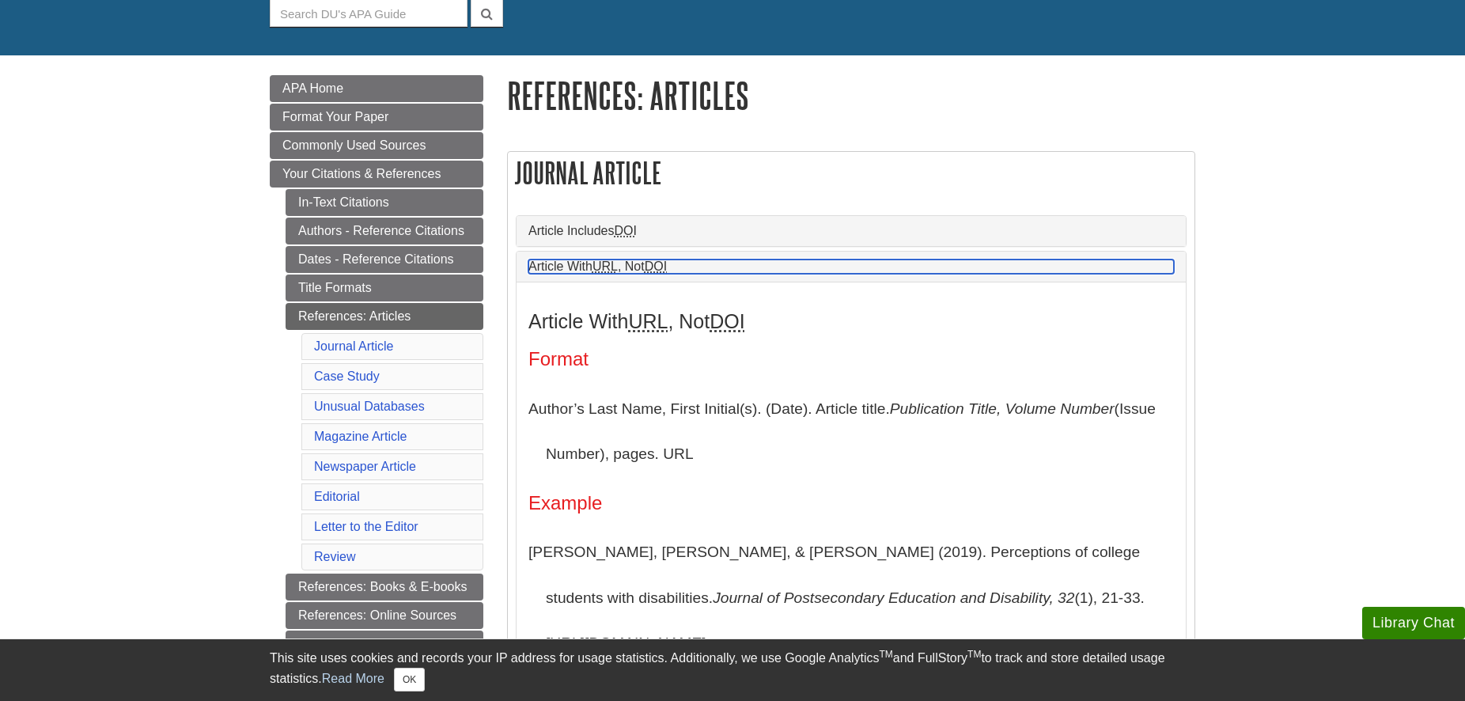
click at [801, 262] on link "Article With URL , Not DOI" at bounding box center [850, 266] width 645 height 14
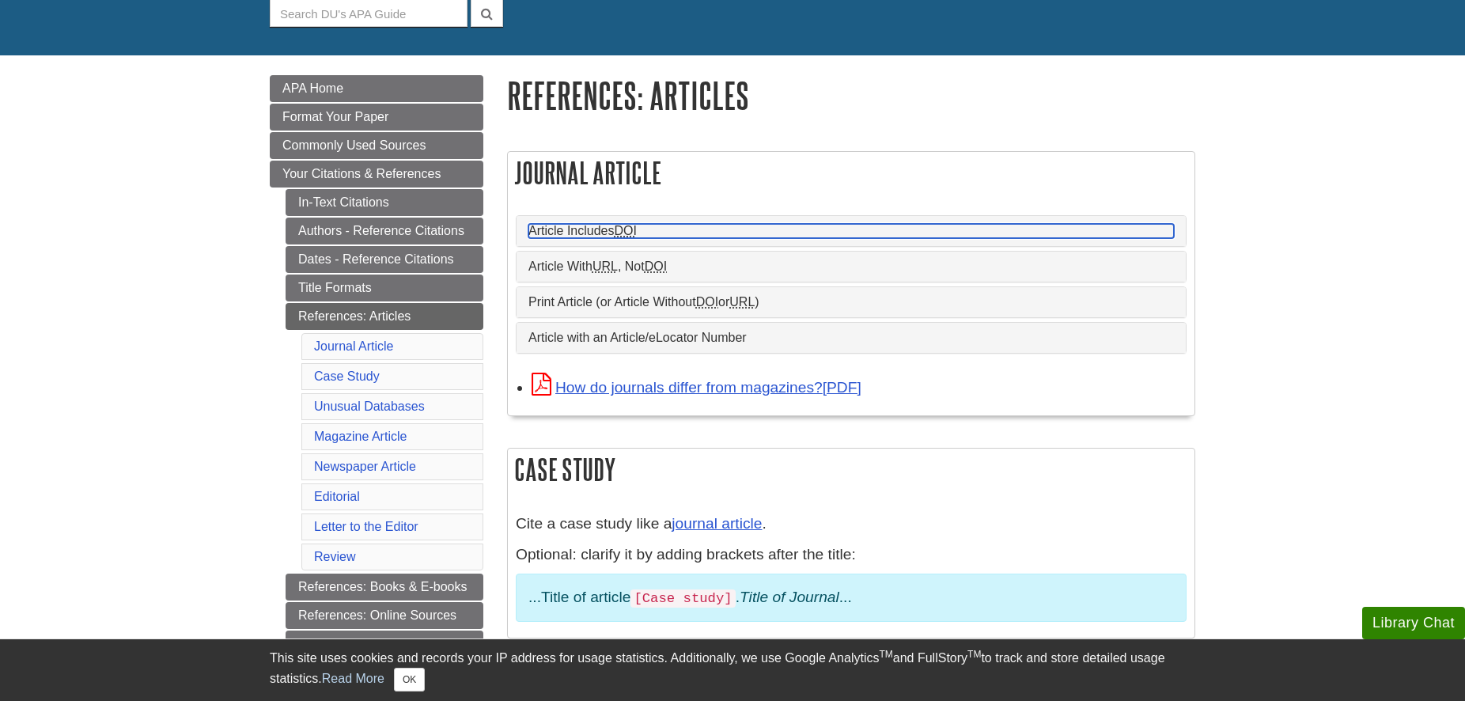
click at [789, 226] on link "Article Includes DOI" at bounding box center [850, 231] width 645 height 14
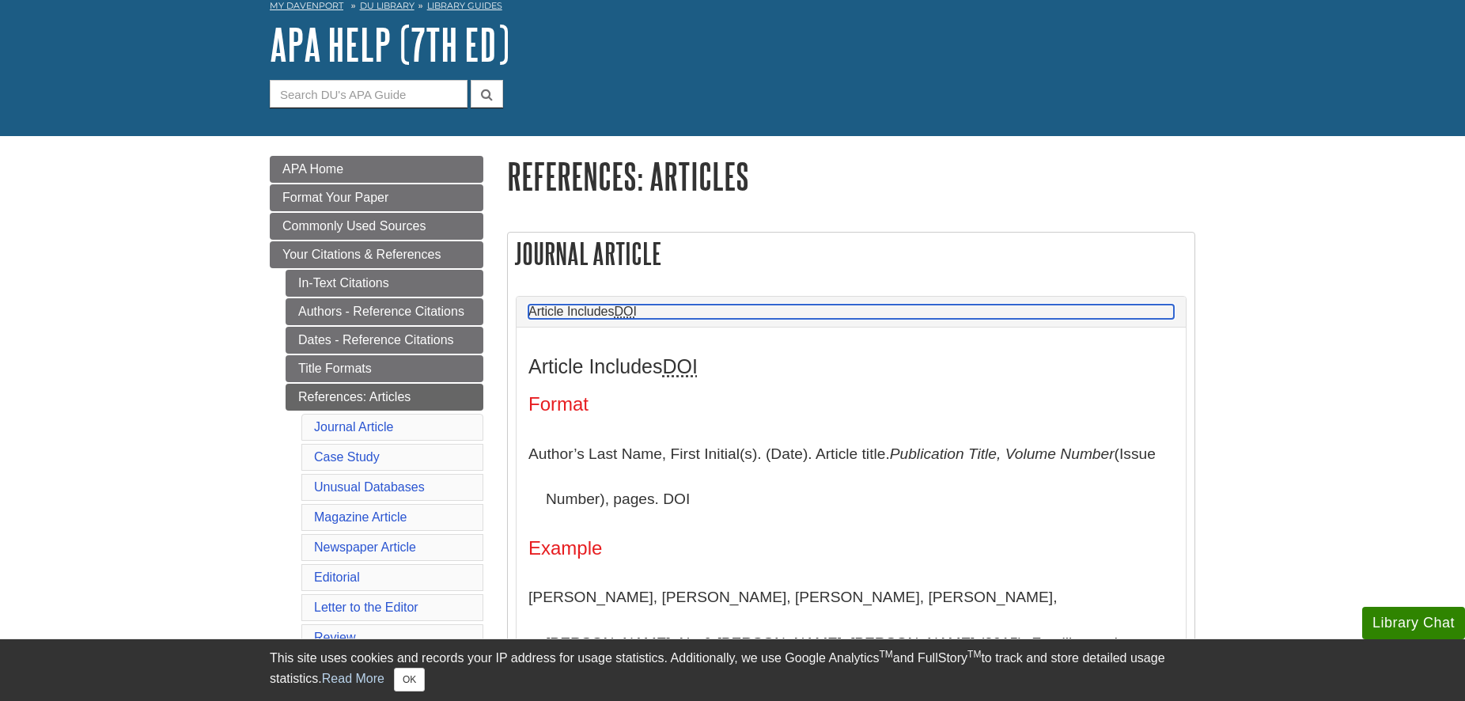
scroll to position [0, 0]
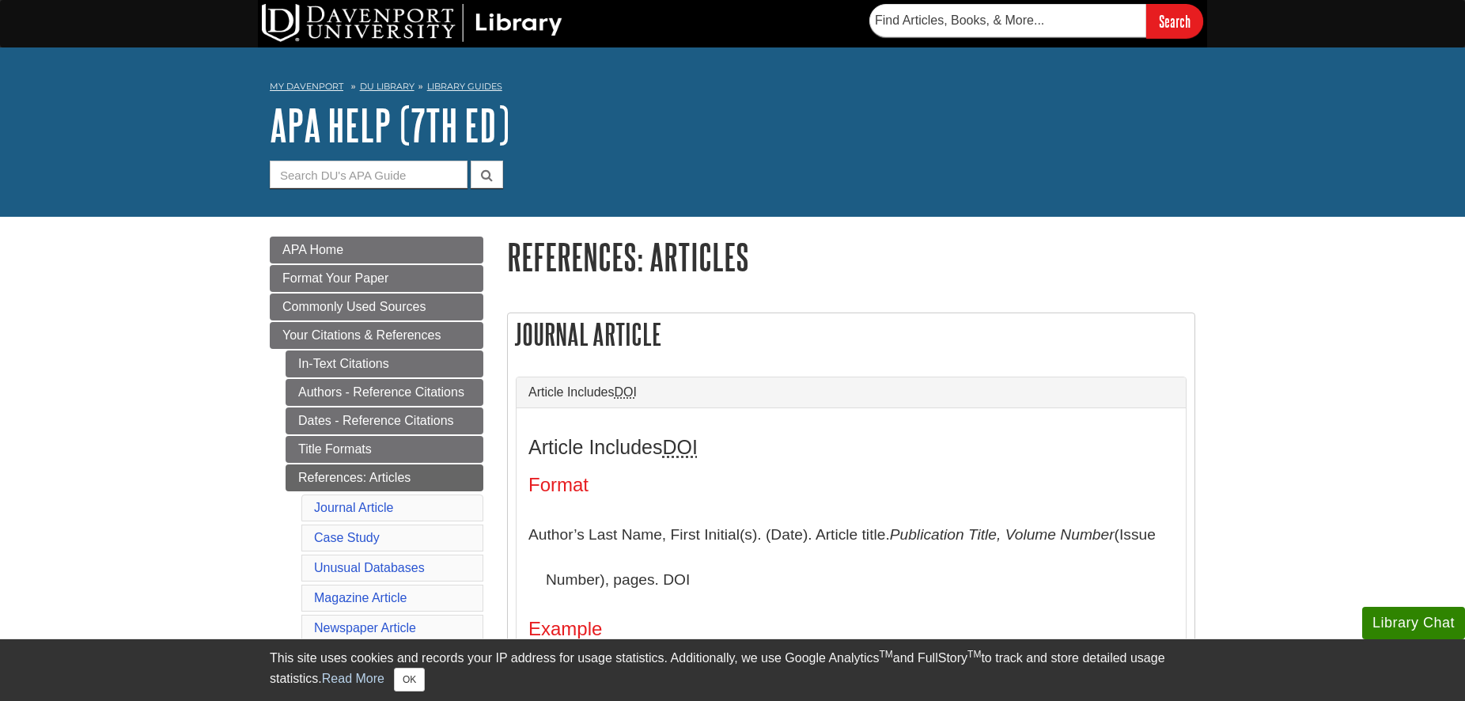
click at [937, 313] on h2 "Journal Article" at bounding box center [851, 334] width 686 height 42
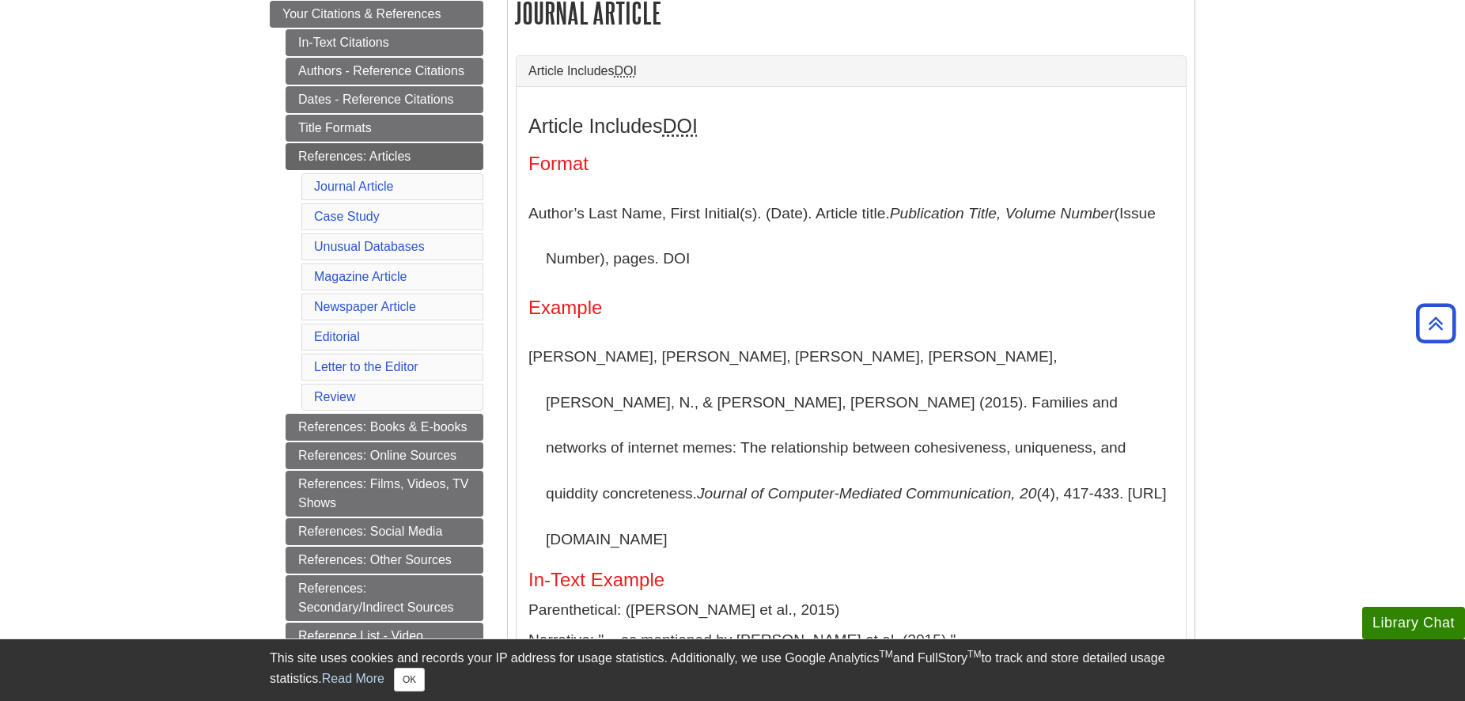
scroll to position [323, 0]
drag, startPoint x: 751, startPoint y: 287, endPoint x: 732, endPoint y: 274, distance: 22.8
click at [751, 286] on div "Article Includes DOI Format Author’s Last Name, First Initial(s). (Date). Artic…" at bounding box center [850, 429] width 645 height 633
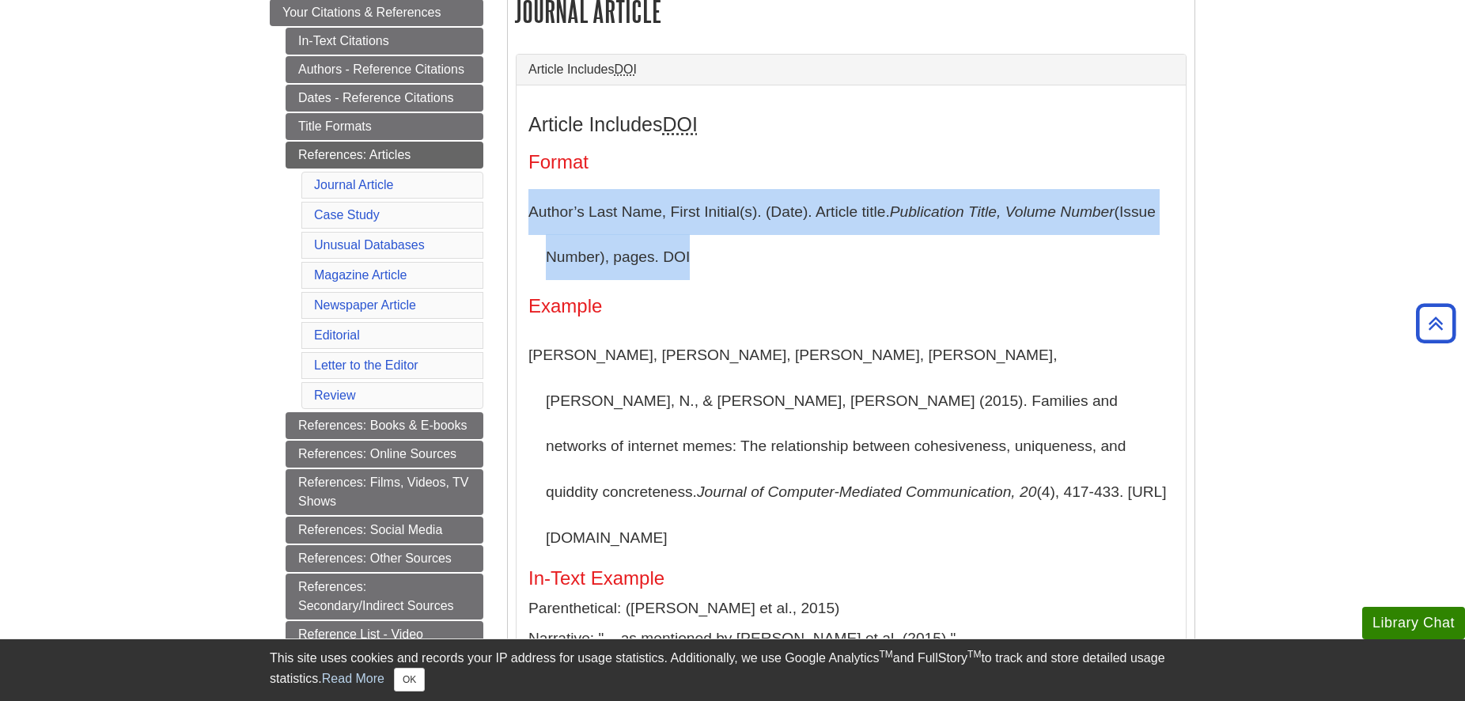
drag, startPoint x: 701, startPoint y: 254, endPoint x: 525, endPoint y: 214, distance: 180.1
click at [525, 214] on div "Article Includes DOI Format Author’s Last Name, First Initial(s). (Date). Artic…" at bounding box center [850, 429] width 669 height 689
copy p "Author’s Last Name, First Initial(s). (Date). Article title. Publication Title,…"
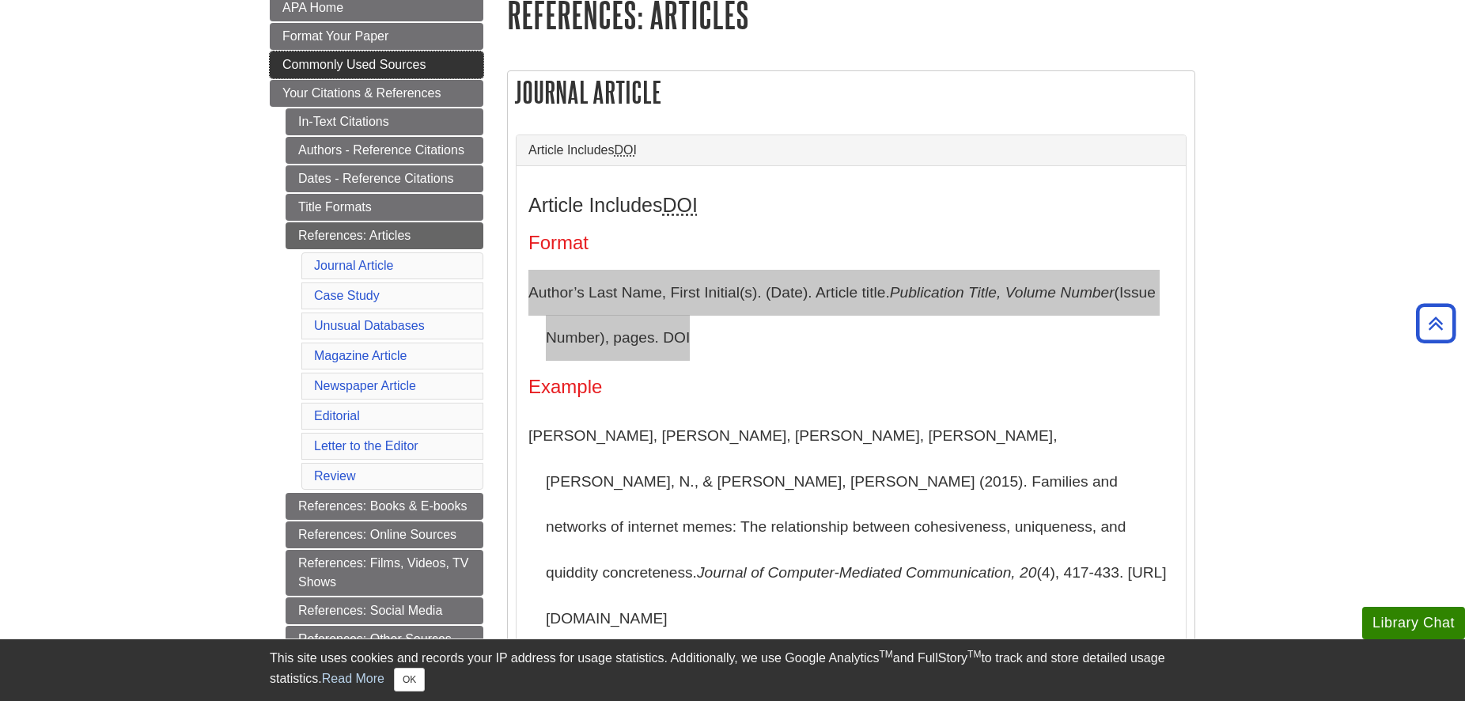
scroll to position [0, 0]
